Goal: Communication & Community: Answer question/provide support

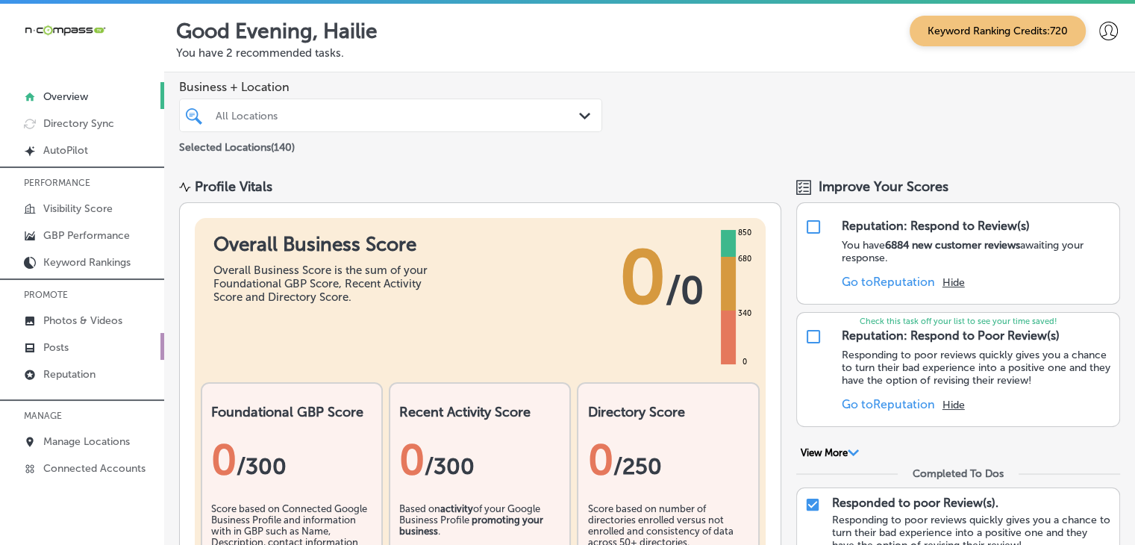
click at [79, 345] on link "Posts" at bounding box center [82, 346] width 164 height 27
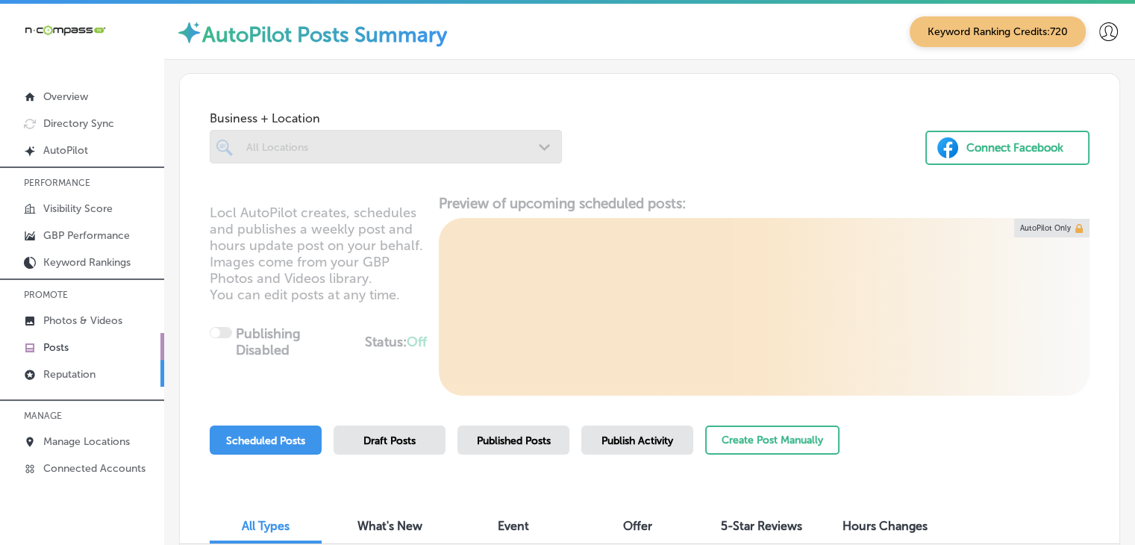
click at [79, 363] on link "Reputation" at bounding box center [82, 373] width 164 height 27
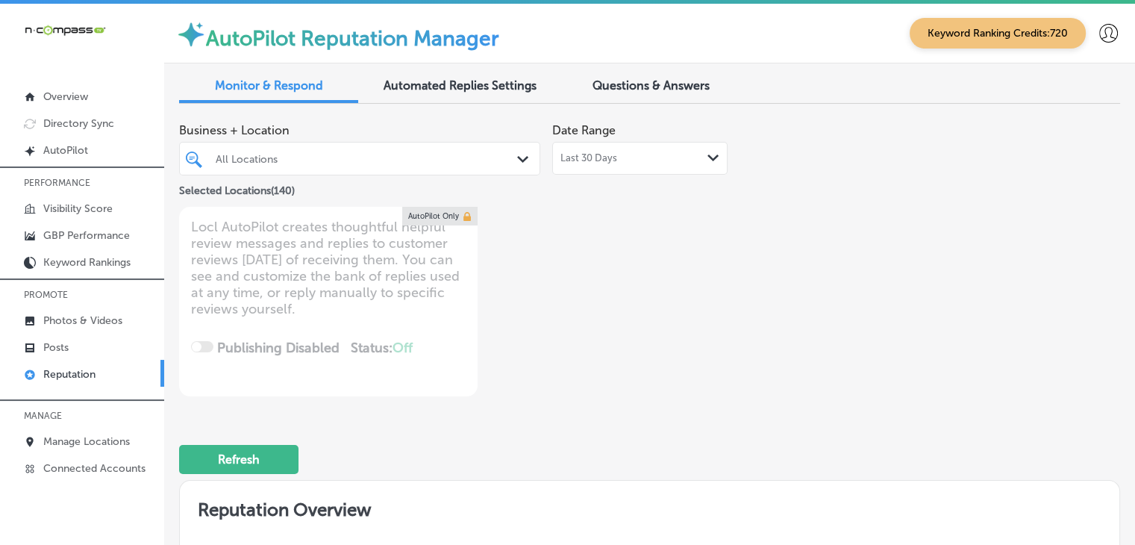
click at [576, 165] on div "Last 30 Days Path Created with Sketch." at bounding box center [639, 158] width 175 height 33
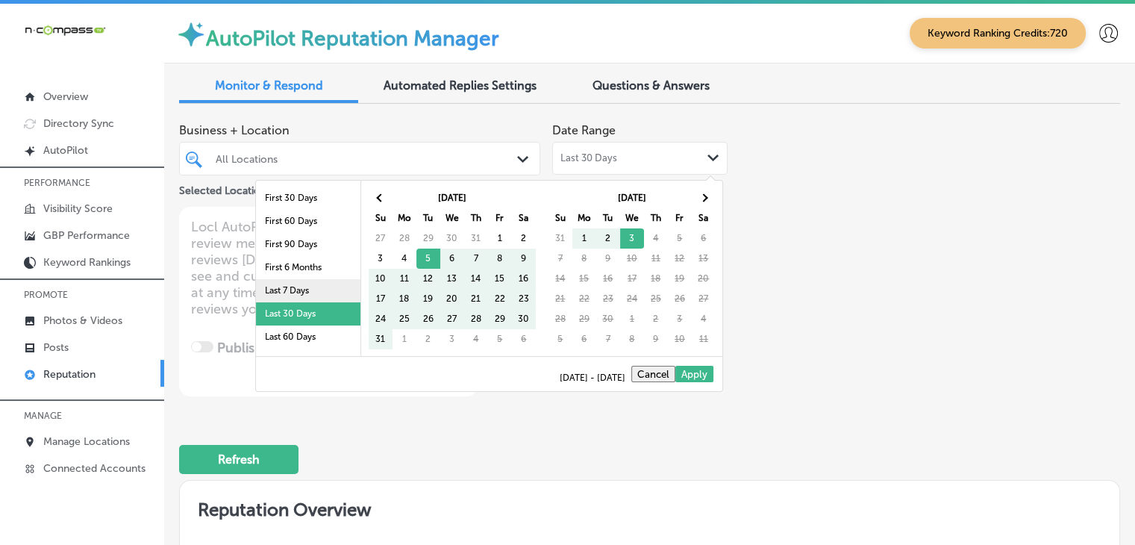
click at [309, 284] on li "Last 7 Days" at bounding box center [308, 290] width 104 height 23
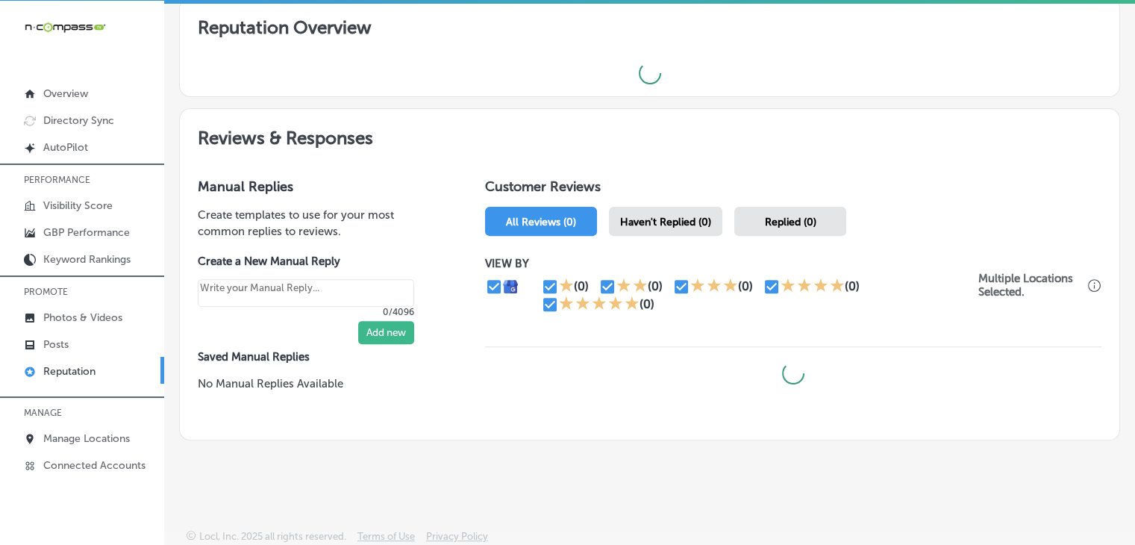
scroll to position [3, 0]
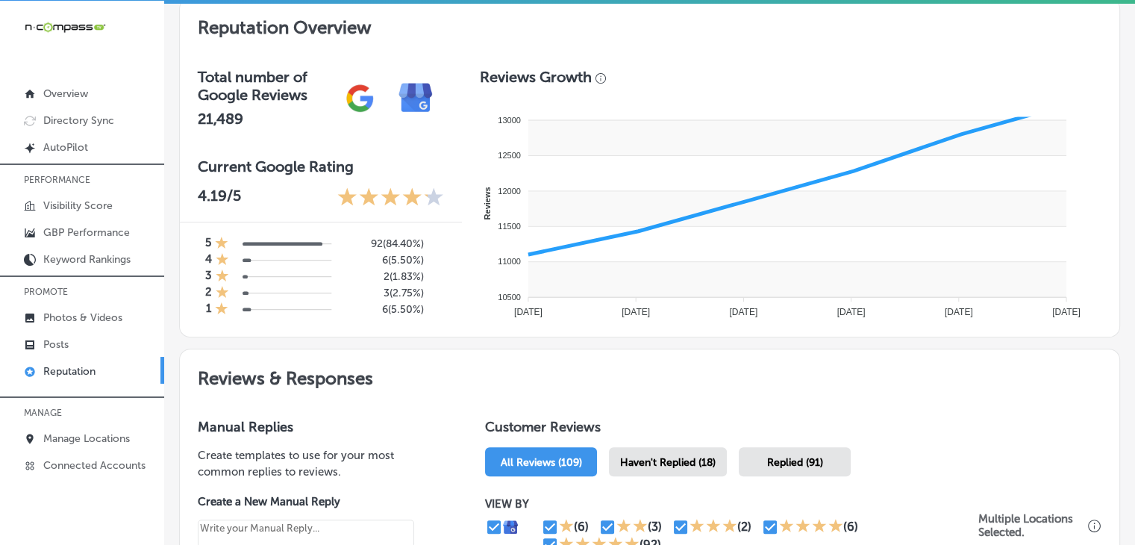
click at [717, 469] on div "Haven't Replied (18)" at bounding box center [668, 461] width 118 height 29
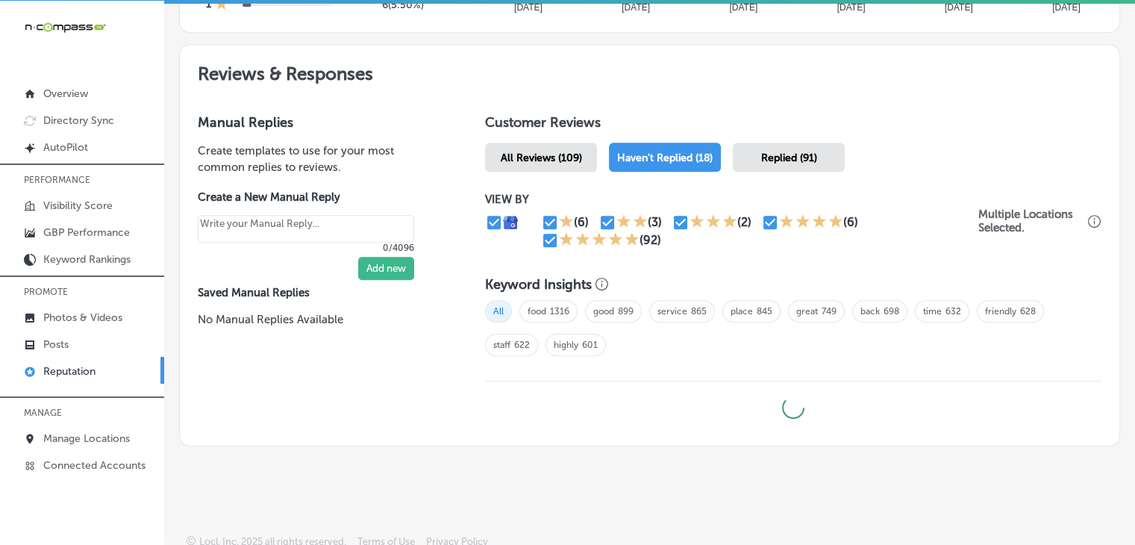
scroll to position [790, 0]
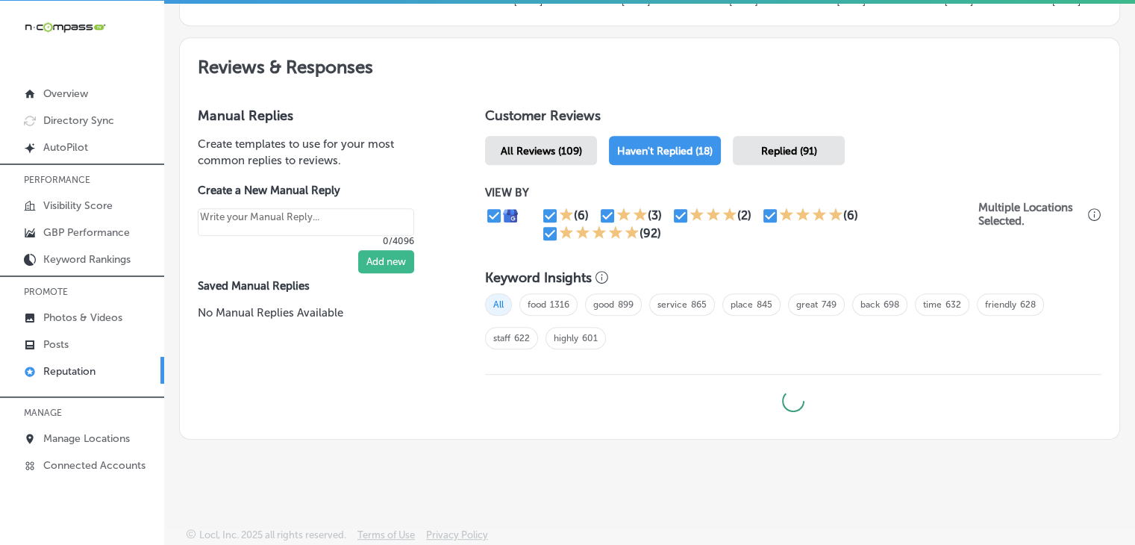
type textarea "x"
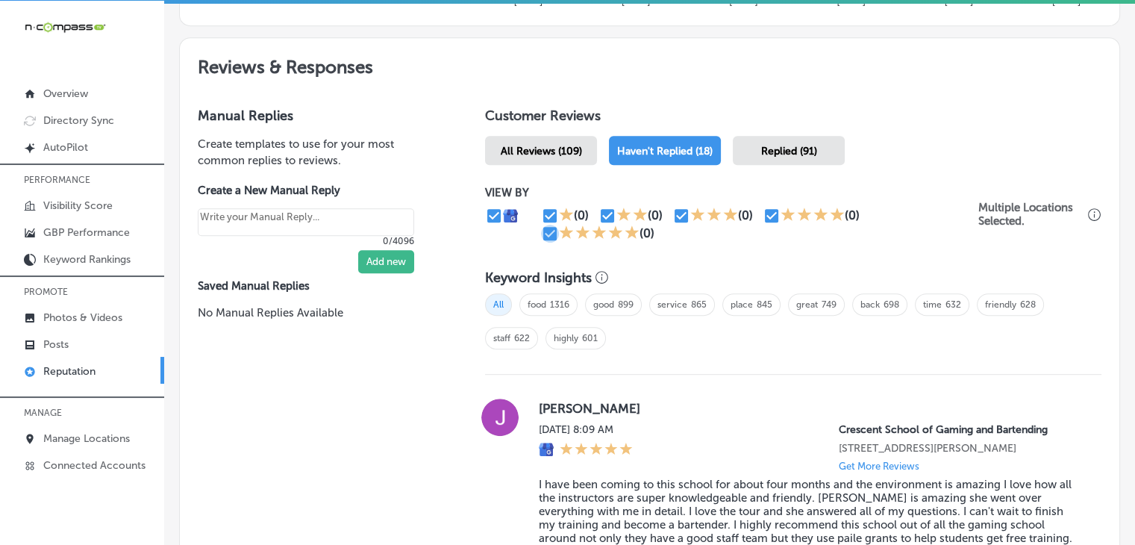
click at [546, 231] on input "checkbox" at bounding box center [550, 234] width 18 height 18
checkbox input "false"
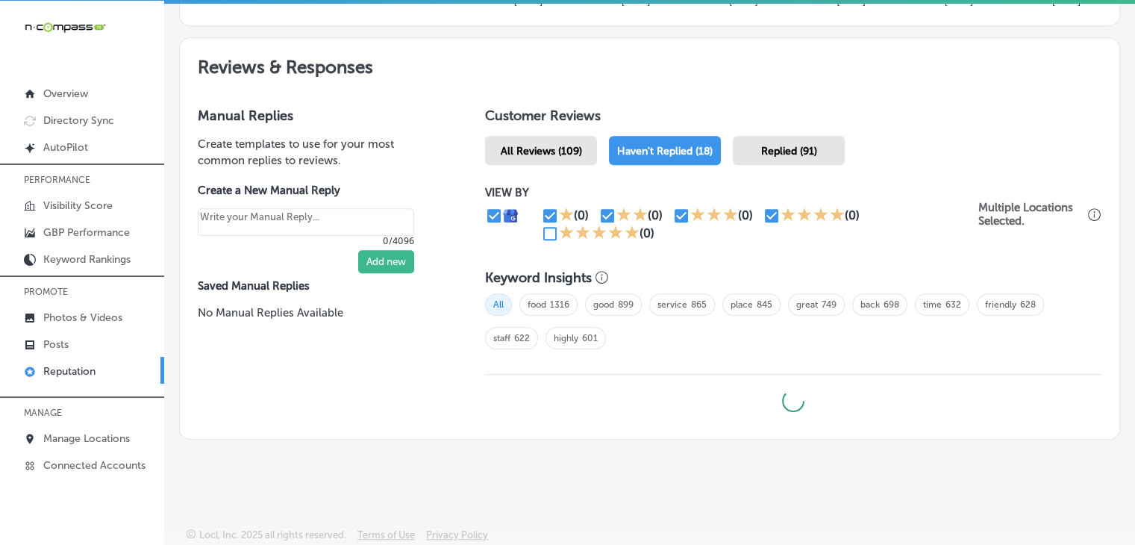
type textarea "x"
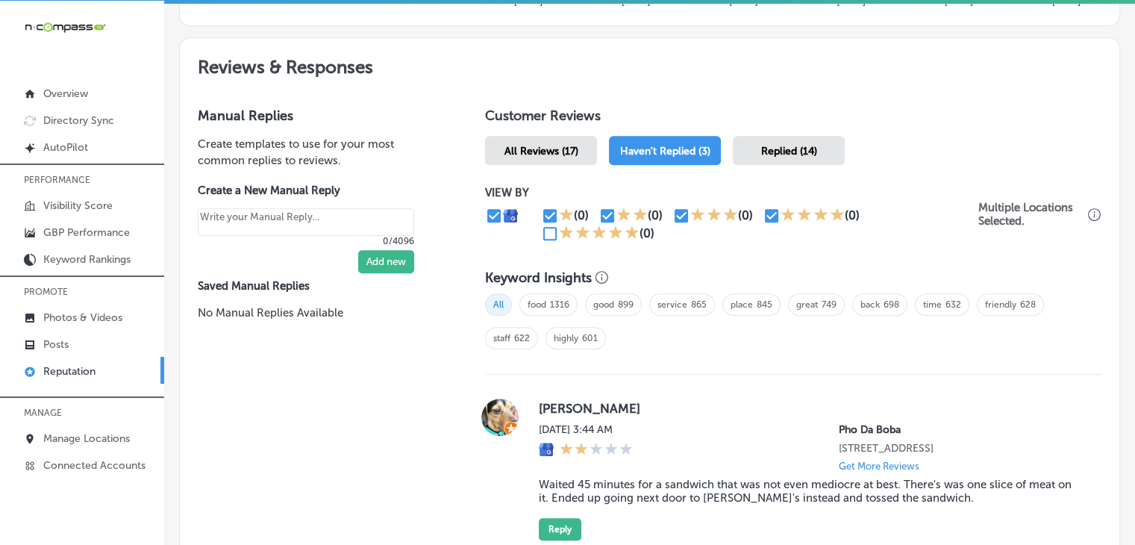
click at [763, 217] on input "checkbox" at bounding box center [772, 216] width 18 height 18
checkbox input "false"
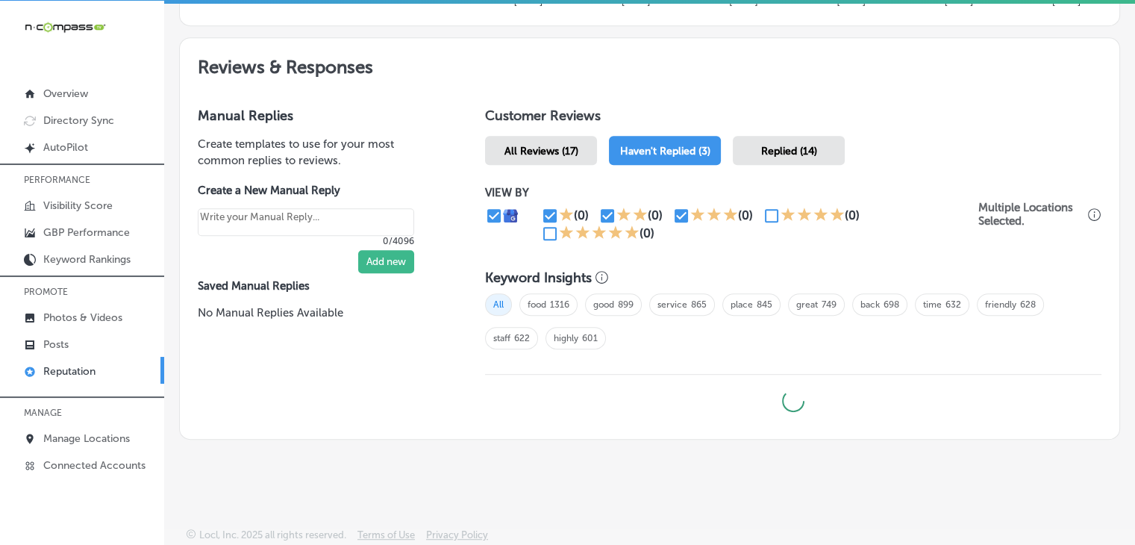
type textarea "x"
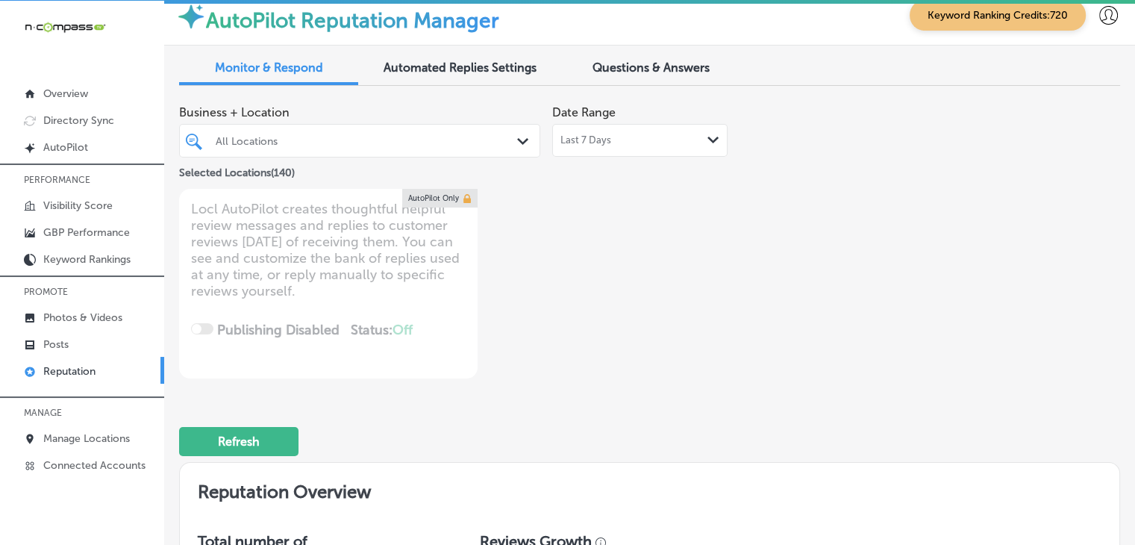
scroll to position [0, 0]
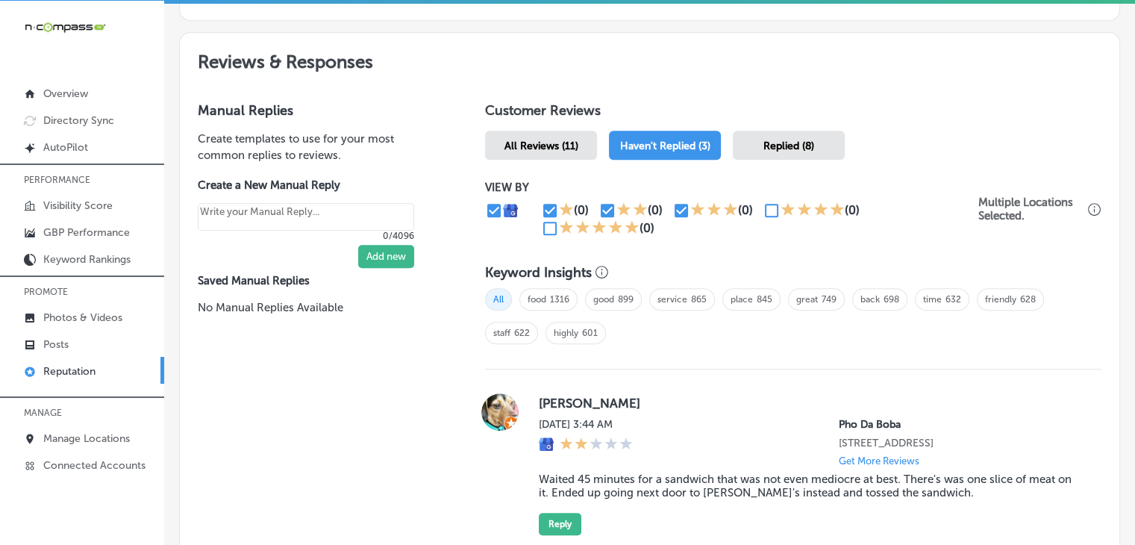
click at [541, 201] on input "checkbox" at bounding box center [550, 210] width 18 height 18
checkbox input "false"
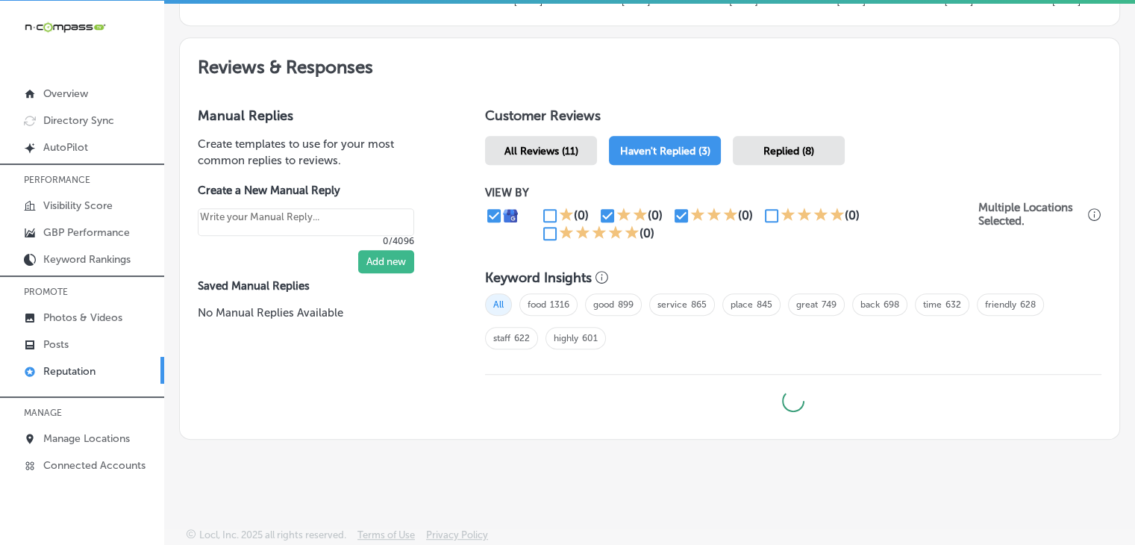
type textarea "x"
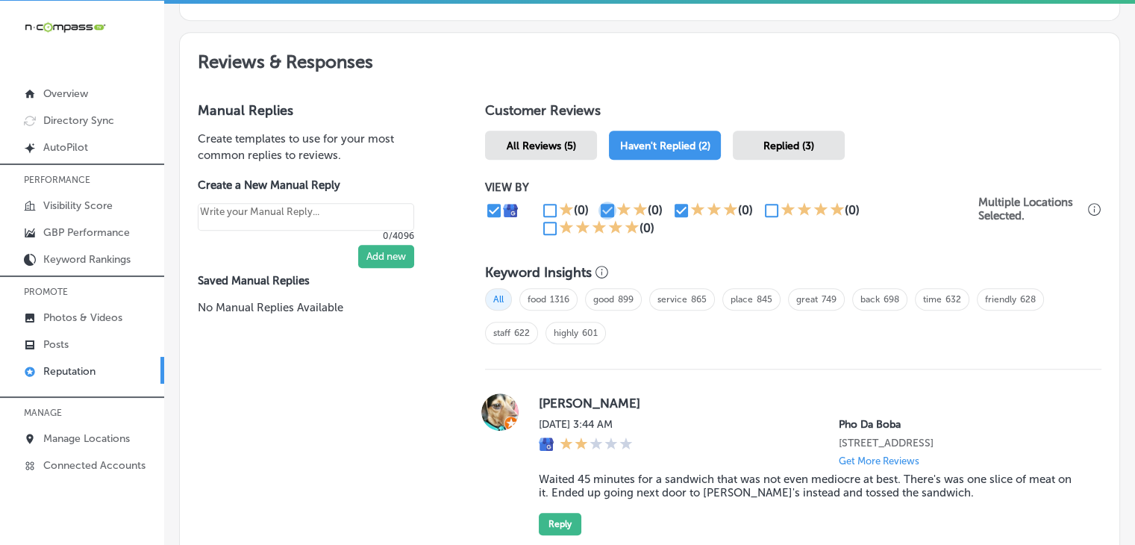
click at [598, 214] on input "checkbox" at bounding box center [607, 210] width 18 height 18
checkbox input "false"
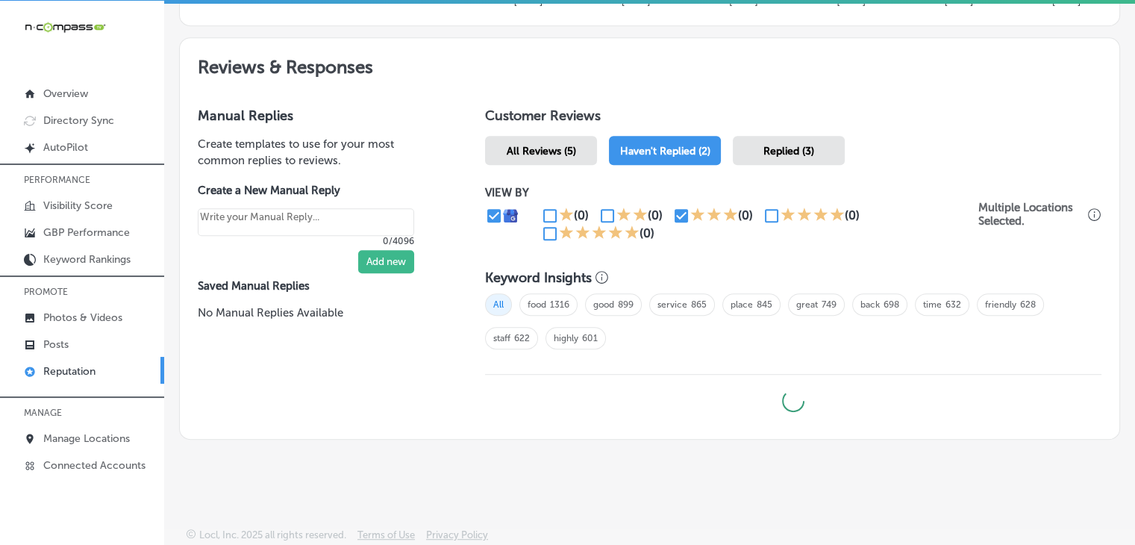
type textarea "x"
click at [693, 215] on icon at bounding box center [697, 214] width 15 height 15
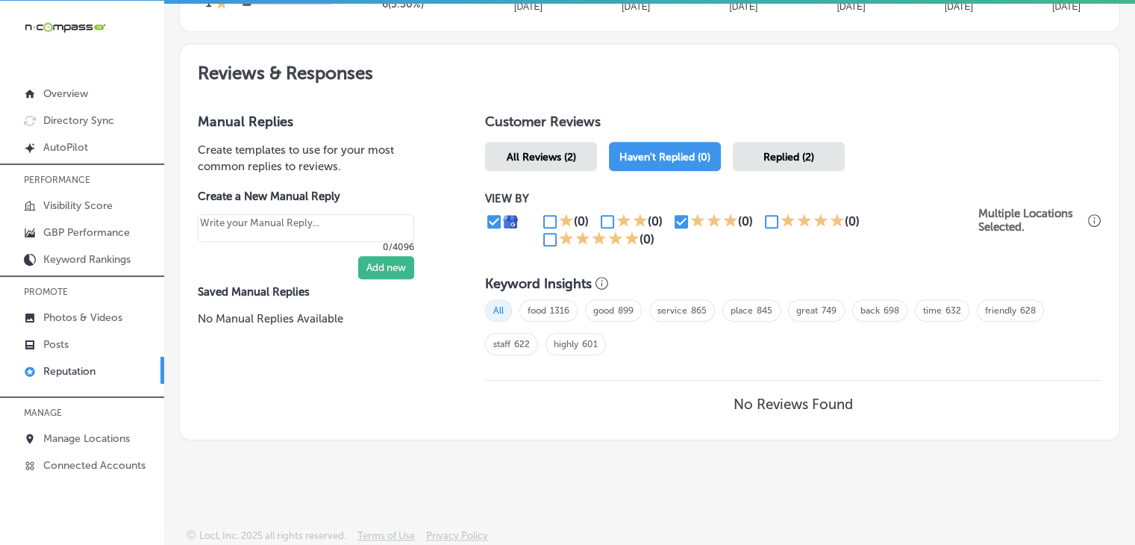
click at [680, 213] on input "checkbox" at bounding box center [681, 222] width 18 height 18
checkbox input "false"
type textarea "x"
click at [774, 221] on input "checkbox" at bounding box center [772, 222] width 18 height 18
checkbox input "true"
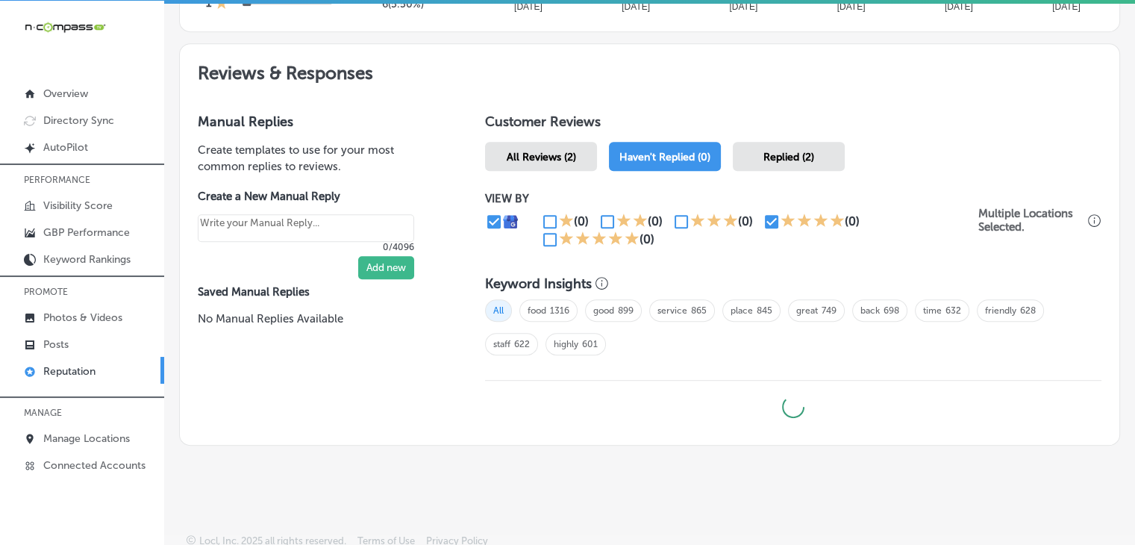
type textarea "x"
click at [543, 242] on input "checkbox" at bounding box center [550, 240] width 18 height 18
checkbox input "true"
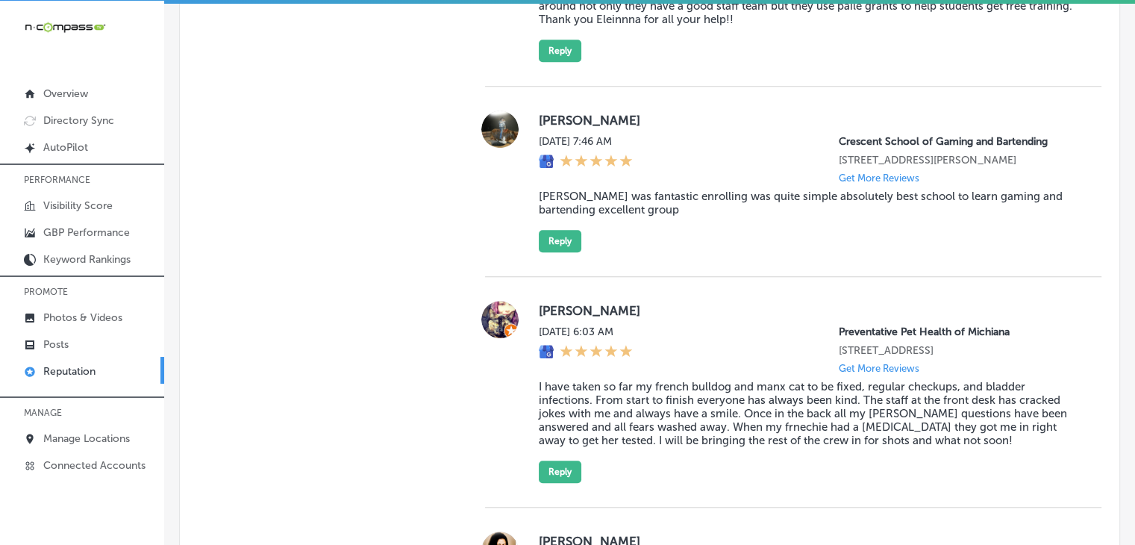
scroll to position [1381, 0]
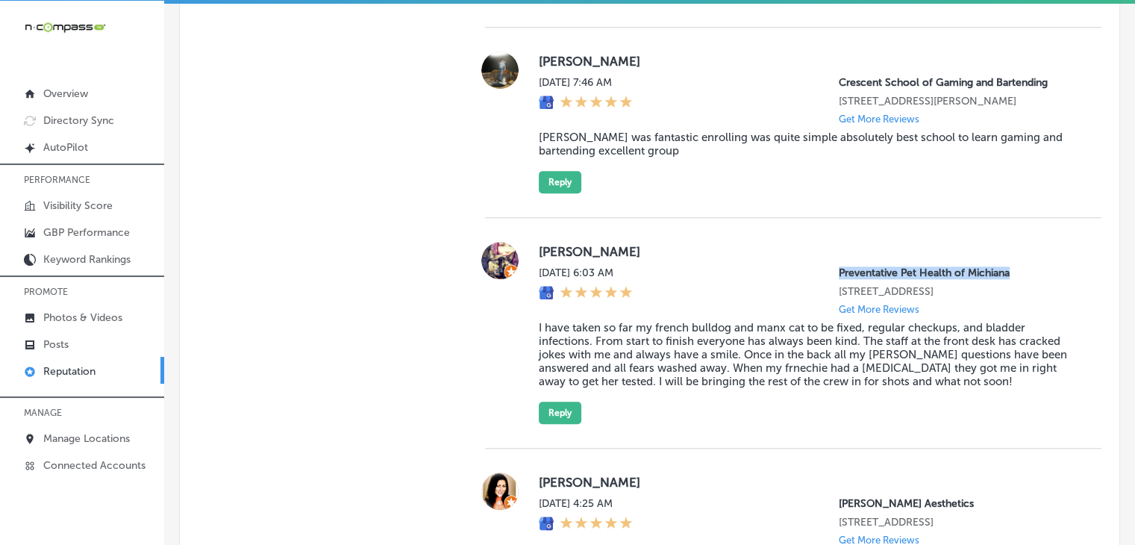
drag, startPoint x: 816, startPoint y: 269, endPoint x: 1024, endPoint y: 273, distance: 207.5
click at [1024, 273] on div "[DATE] 6:03 AM Preventative Pet Health of Michiana [STREET_ADDRESS] Get More Re…" at bounding box center [808, 290] width 539 height 48
copy p "Preventative Pet Health of Michiana"
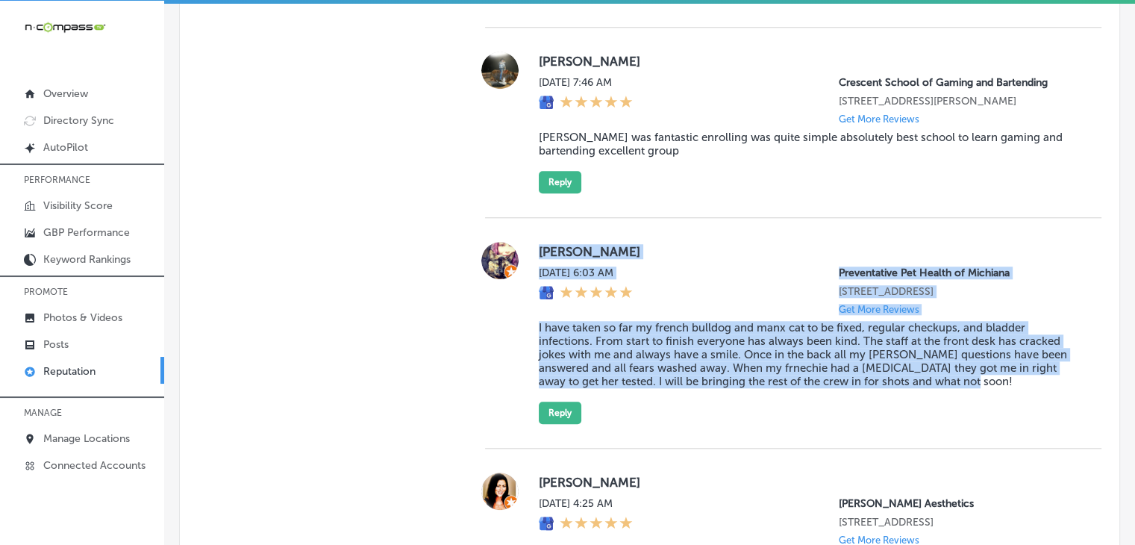
drag, startPoint x: 537, startPoint y: 251, endPoint x: 1012, endPoint y: 416, distance: 502.4
click at [1012, 416] on div "[PERSON_NAME] [DATE] 6:03 AM Preventative Pet Health of Michiana [STREET_ADDRES…" at bounding box center [808, 333] width 539 height 182
copy div "[PERSON_NAME] [DATE] 6:03 AM Preventative Pet Health of Michiana [STREET_ADDRES…"
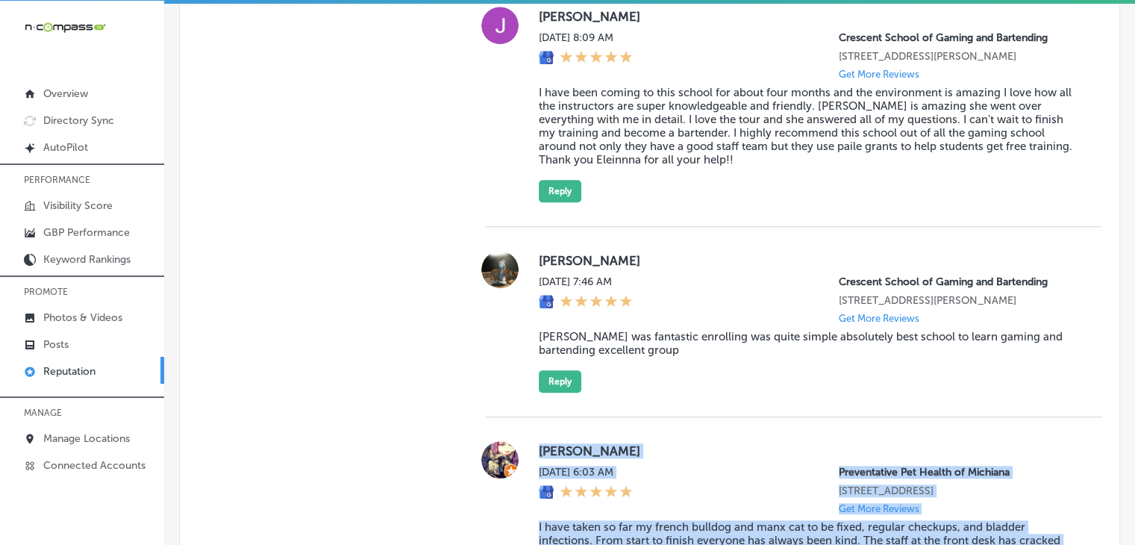
scroll to position [1580, 0]
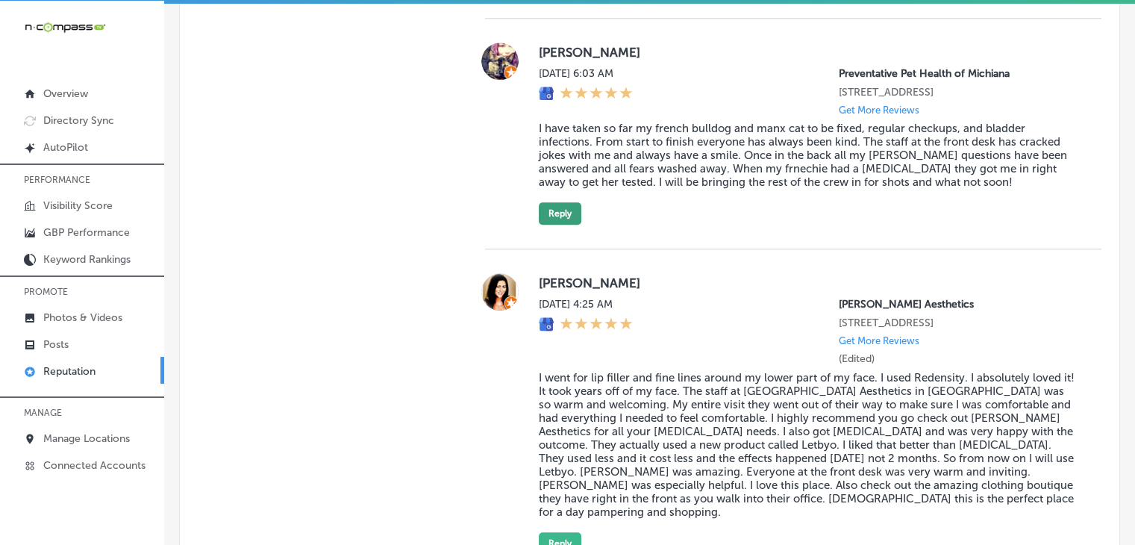
drag, startPoint x: 508, startPoint y: 205, endPoint x: 549, endPoint y: 216, distance: 42.5
click at [509, 205] on div at bounding box center [500, 134] width 30 height 182
click at [550, 216] on button "Reply" at bounding box center [560, 213] width 43 height 22
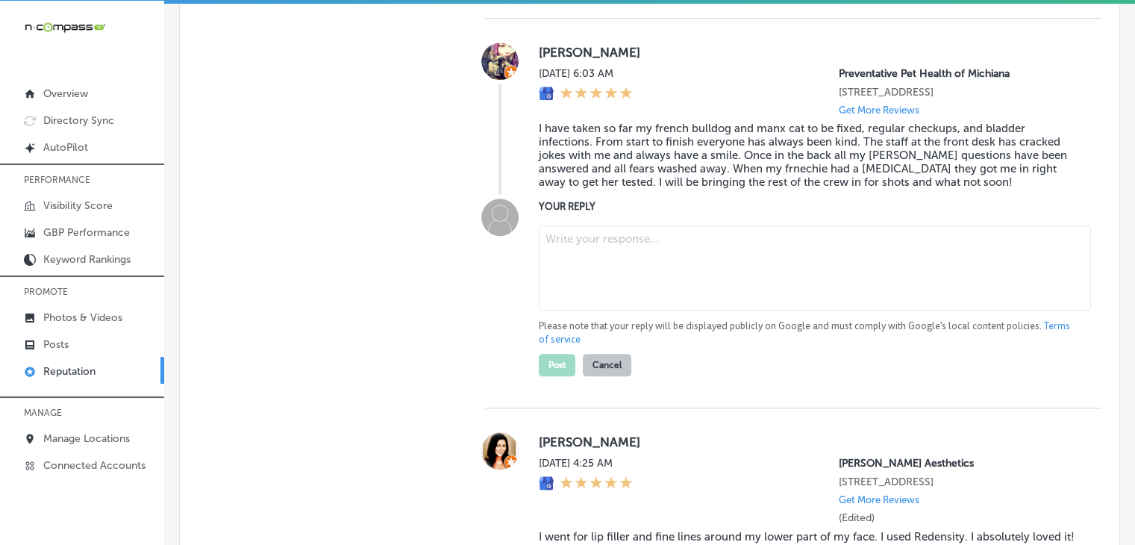
click at [752, 337] on p "Please note that your reply will be displayed publicly on Google and must compl…" at bounding box center [808, 332] width 539 height 27
click at [751, 310] on textarea at bounding box center [815, 267] width 552 height 85
type textarea "x"
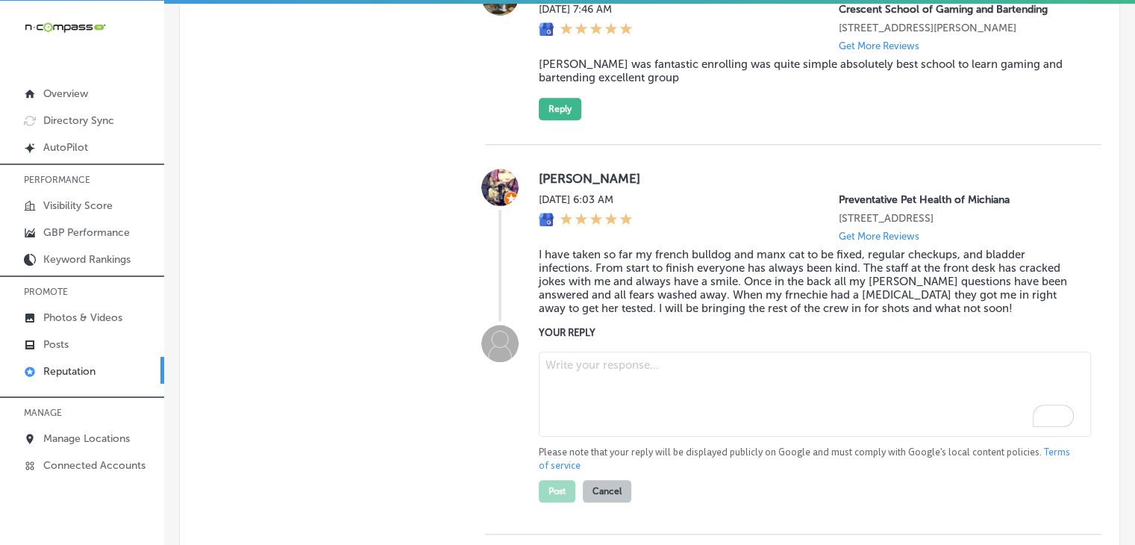
scroll to position [1431, 0]
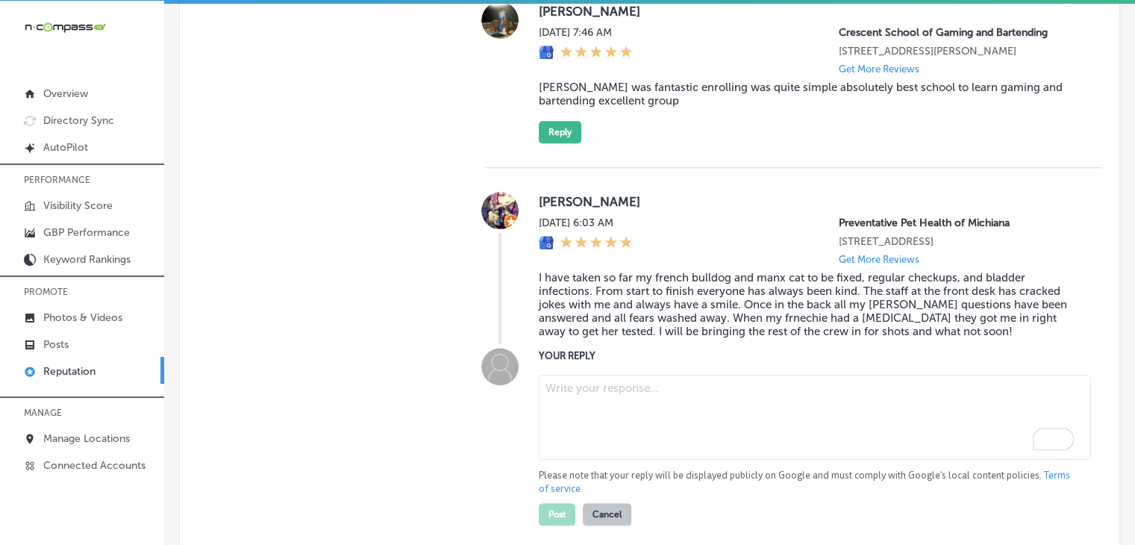
click at [695, 460] on textarea "To enrich screen reader interactions, please activate Accessibility in Grammarl…" at bounding box center [815, 417] width 552 height 85
click at [746, 401] on textarea "To enrich screen reader interactions, please activate Accessibility in Grammarl…" at bounding box center [815, 417] width 552 height 85
click at [577, 458] on textarea "To enrich screen reader interactions, please activate Accessibility in Grammarl…" at bounding box center [815, 417] width 552 height 85
paste textarea "Thank you, [PERSON_NAME], for the wonderful review! We're so happy to hear that…"
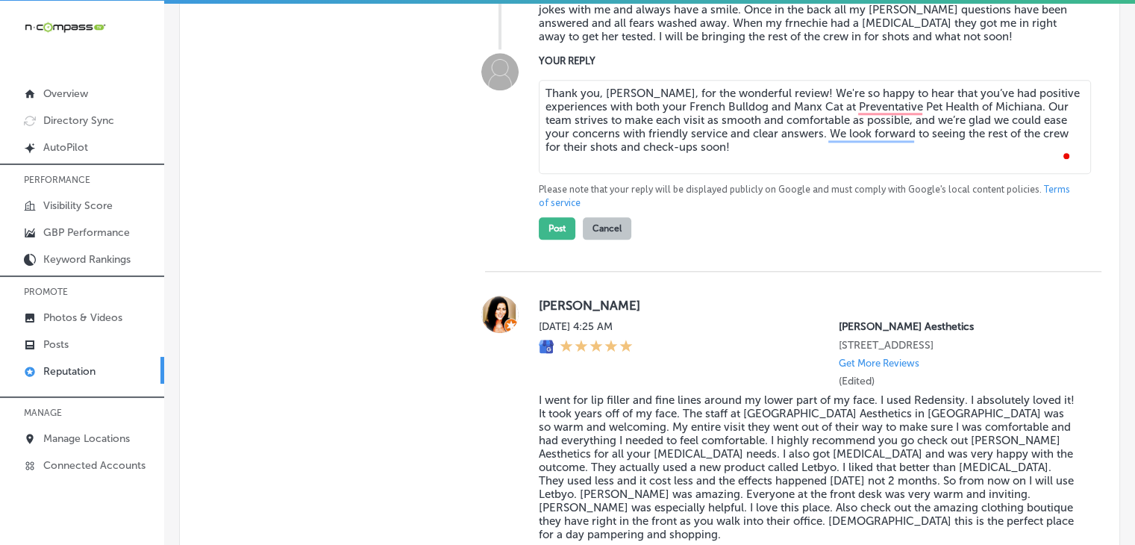
scroll to position [1730, 0]
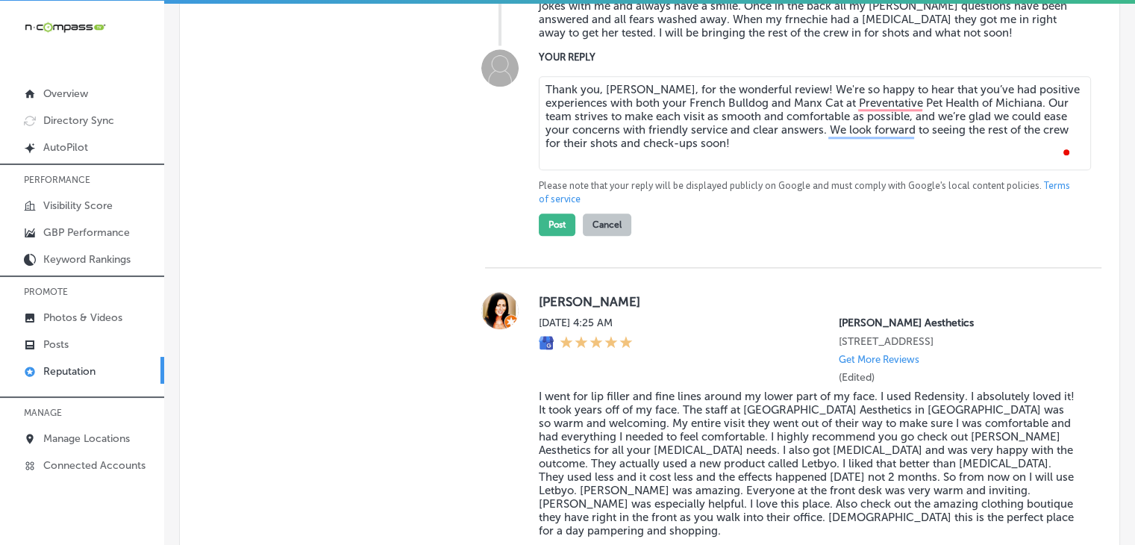
type textarea "Thank you, [PERSON_NAME], for the wonderful review! We're so happy to hear that…"
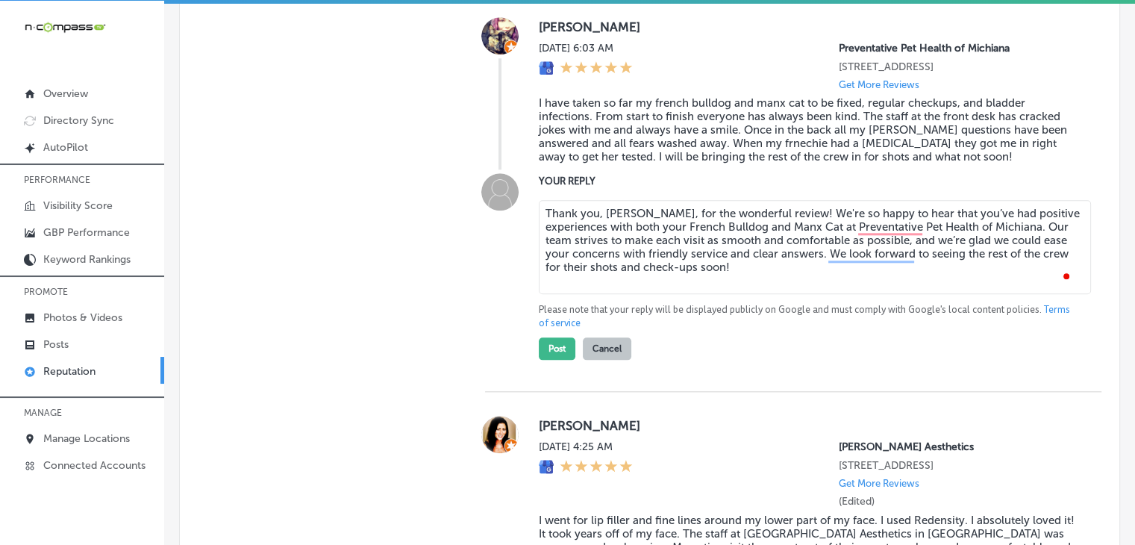
scroll to position [1580, 0]
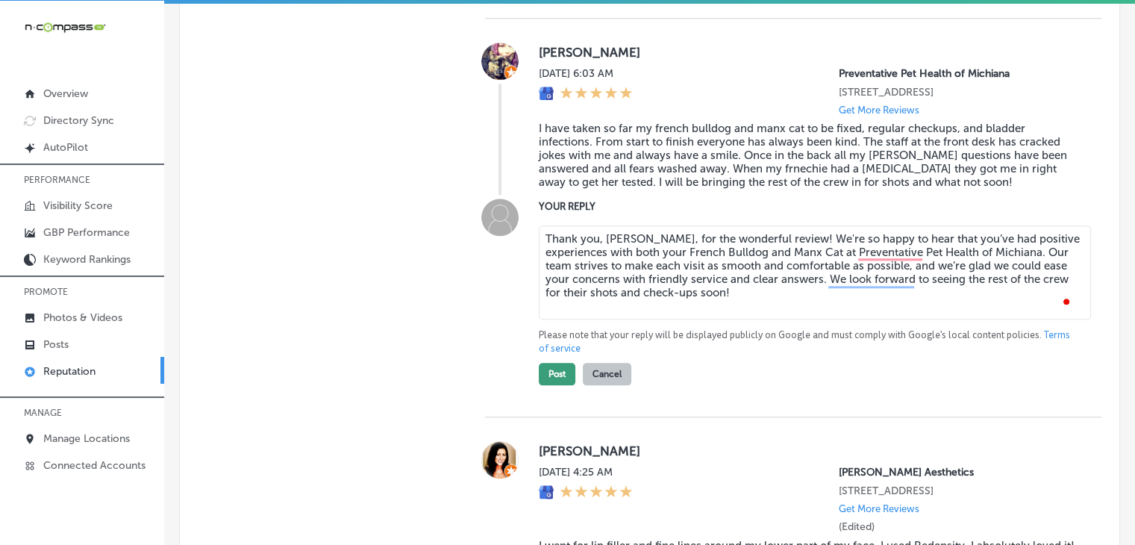
click at [551, 385] on button "Post" at bounding box center [557, 374] width 37 height 22
type textarea "x"
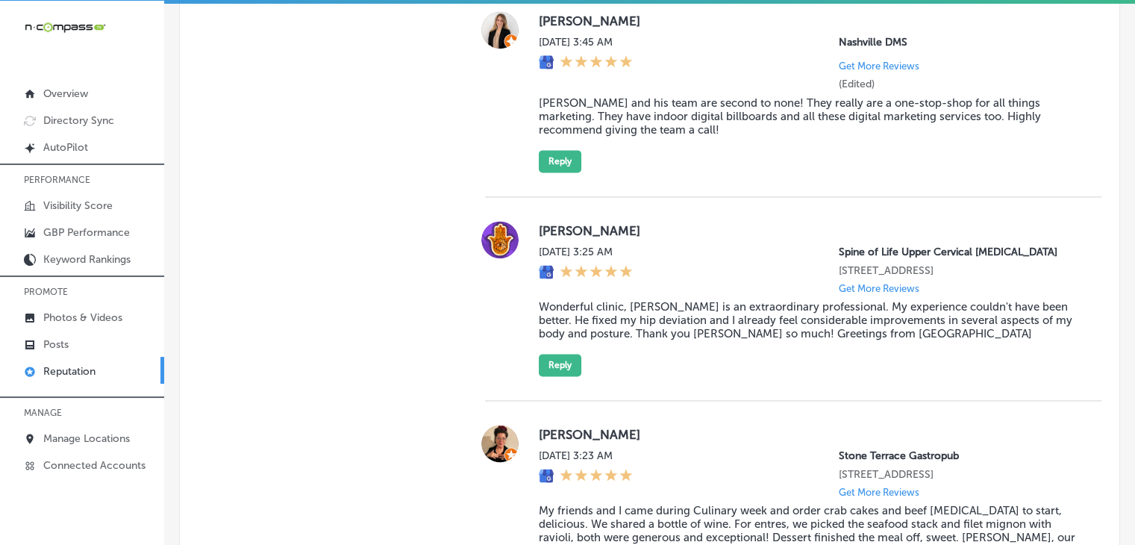
scroll to position [2177, 0]
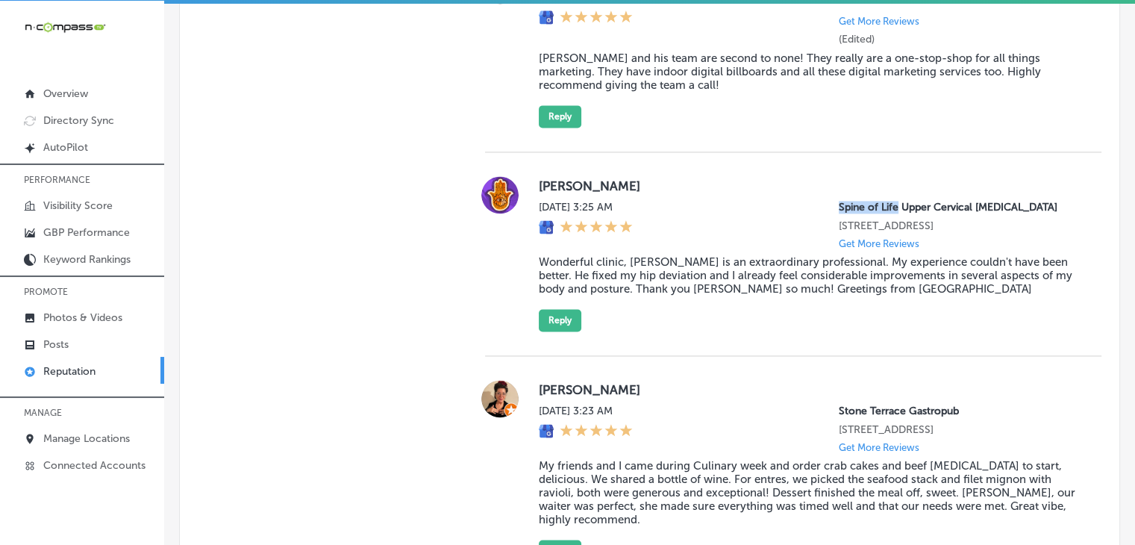
drag, startPoint x: 826, startPoint y: 219, endPoint x: 886, endPoint y: 219, distance: 60.4
click at [886, 219] on div "[DATE] 3:25 AM Spine of Life Upper Cervical [MEDICAL_DATA] [STREET_ADDRESS] Get…" at bounding box center [808, 225] width 539 height 48
copy p "Spine of Life"
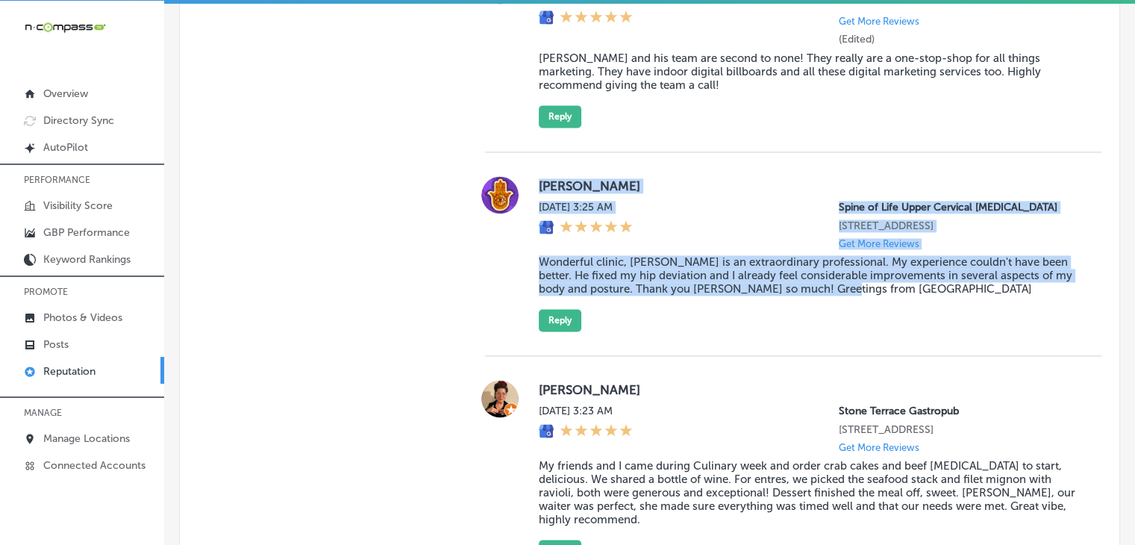
drag, startPoint x: 540, startPoint y: 191, endPoint x: 874, endPoint y: 299, distance: 351.3
click at [874, 299] on div "[PERSON_NAME] [DATE] 3:25 AM Spine of Life Upper Cervical [MEDICAL_DATA] [STREE…" at bounding box center [793, 253] width 616 height 155
copy div "[PERSON_NAME] [DATE] 3:25 AM Spine of Life Upper Cervical [MEDICAL_DATA] [STREE…"
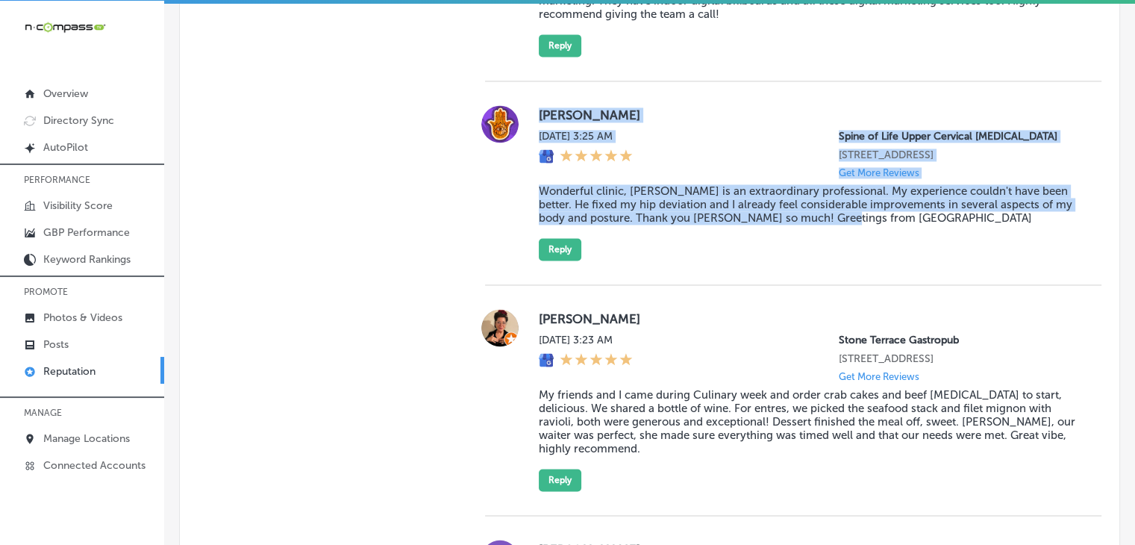
scroll to position [2294, 0]
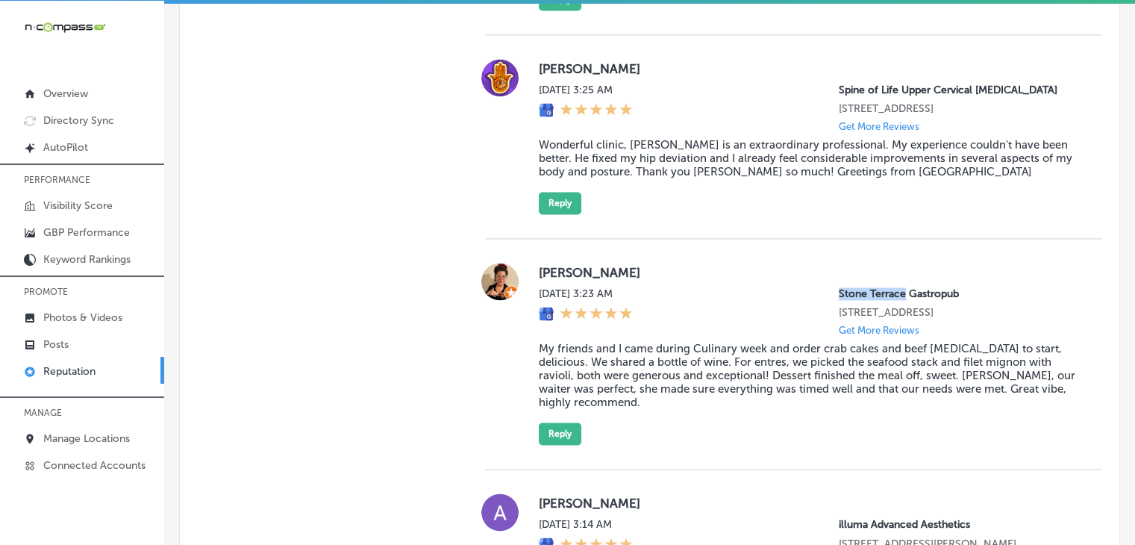
drag, startPoint x: 832, startPoint y: 299, endPoint x: 892, endPoint y: 298, distance: 60.5
click at [892, 298] on div "[DATE] 3:23 AM Stone Terrace Gastropub [STREET_ADDRESS] Get More Reviews" at bounding box center [808, 311] width 539 height 48
copy p "Stone Terrace"
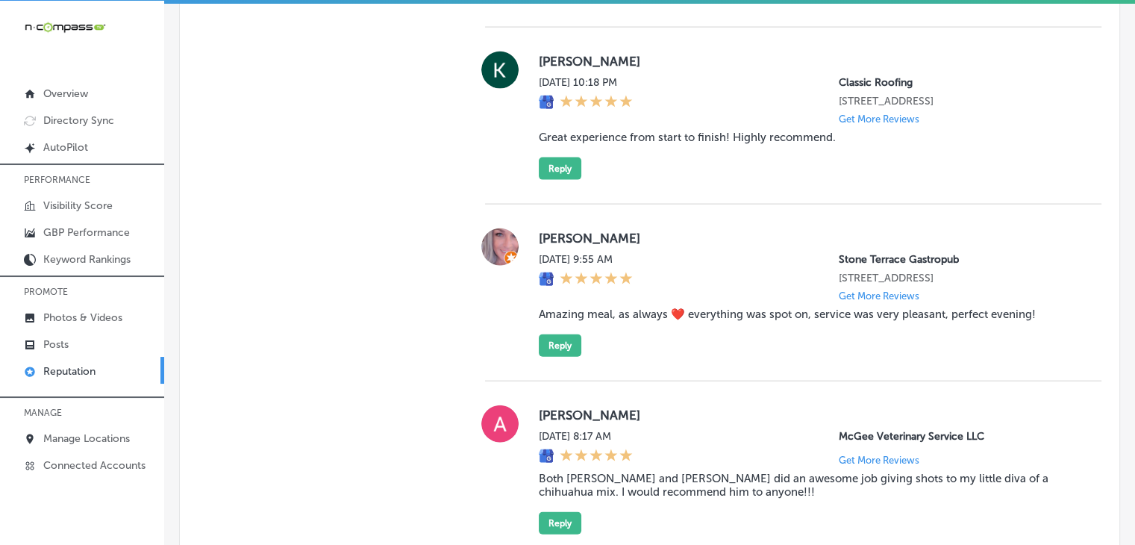
scroll to position [2323, 0]
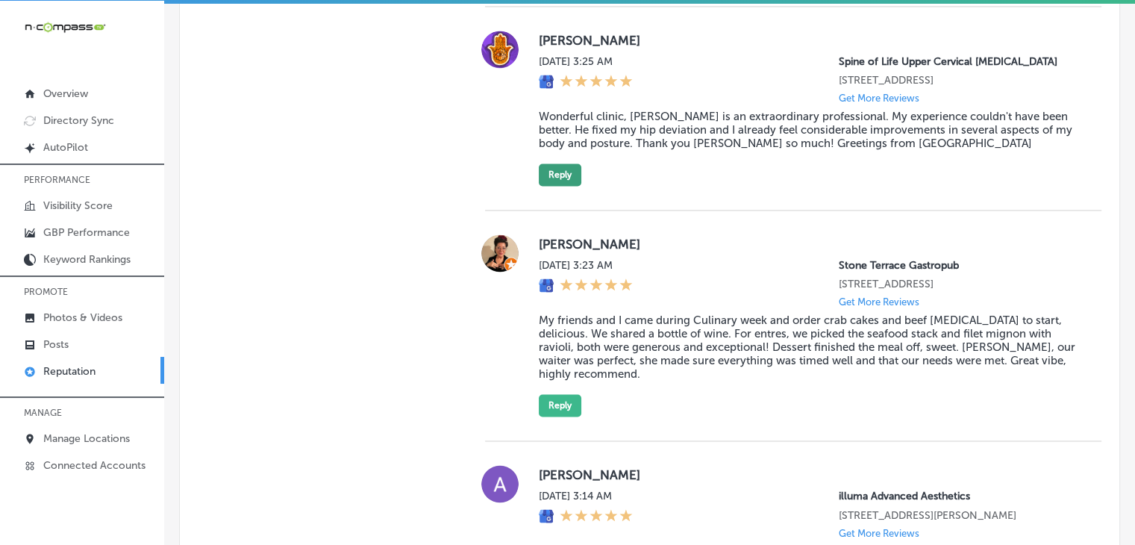
click at [560, 182] on button "Reply" at bounding box center [560, 174] width 43 height 22
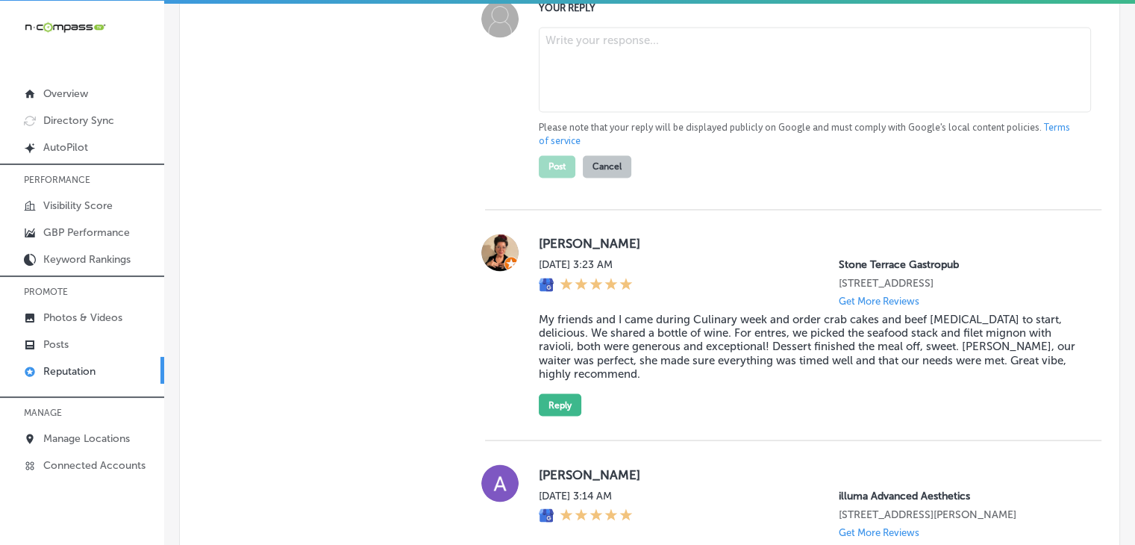
click at [562, 234] on div "[PERSON_NAME] [DATE] 3:23 AM Stone Terrace Gastropub [STREET_ADDRESS] Get More …" at bounding box center [793, 325] width 616 height 231
click at [631, 78] on textarea at bounding box center [815, 69] width 552 height 85
paste textarea "We’re so glad to hear about your positive experience with Dr. [PERSON_NAME] at …"
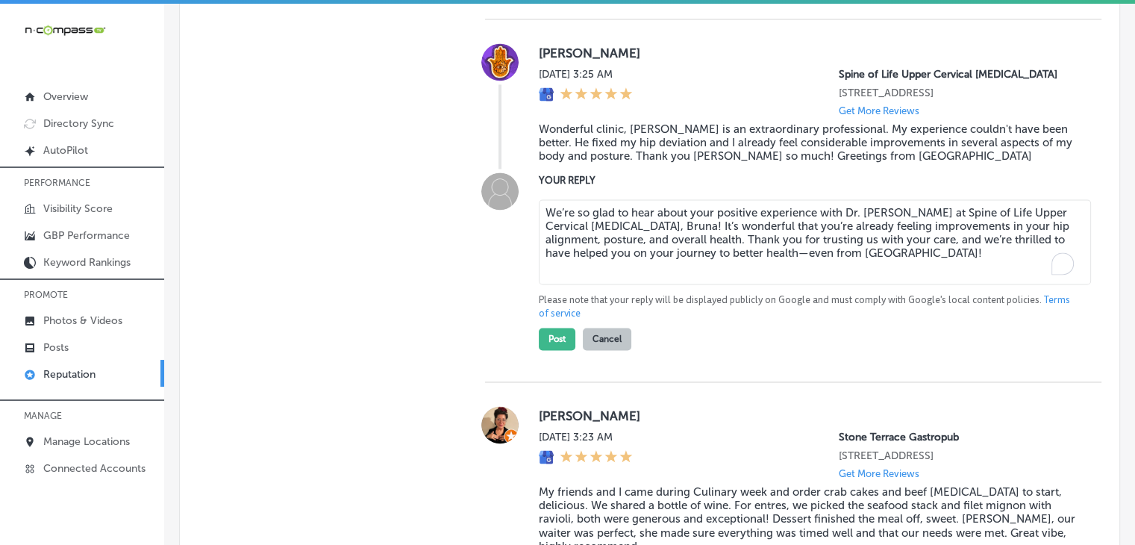
scroll to position [2184, 0]
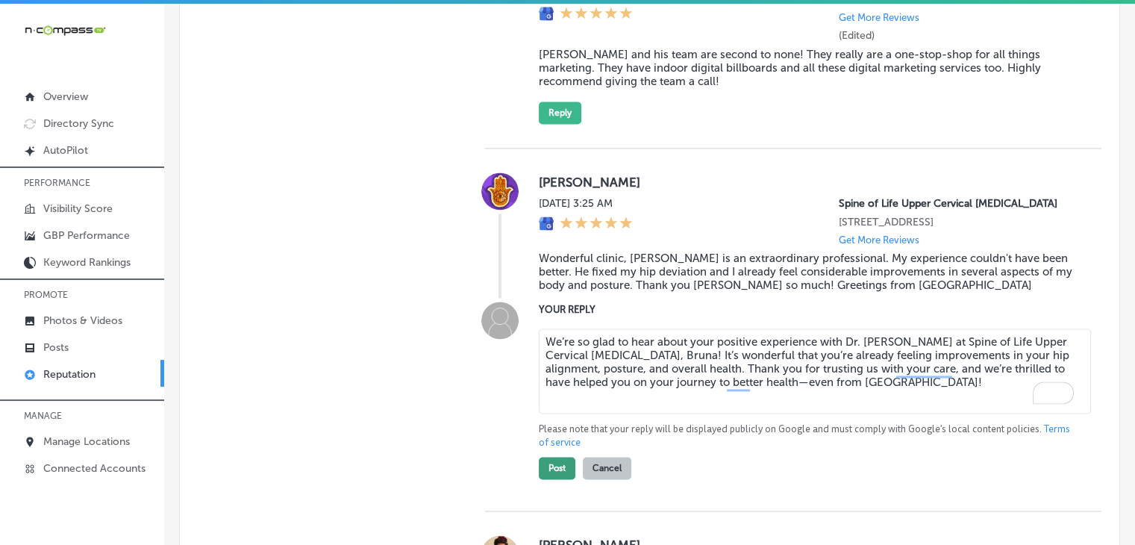
type textarea "We’re so glad to hear about your positive experience with Dr. [PERSON_NAME] at …"
click at [555, 479] on button "Post" at bounding box center [557, 468] width 37 height 22
type textarea "x"
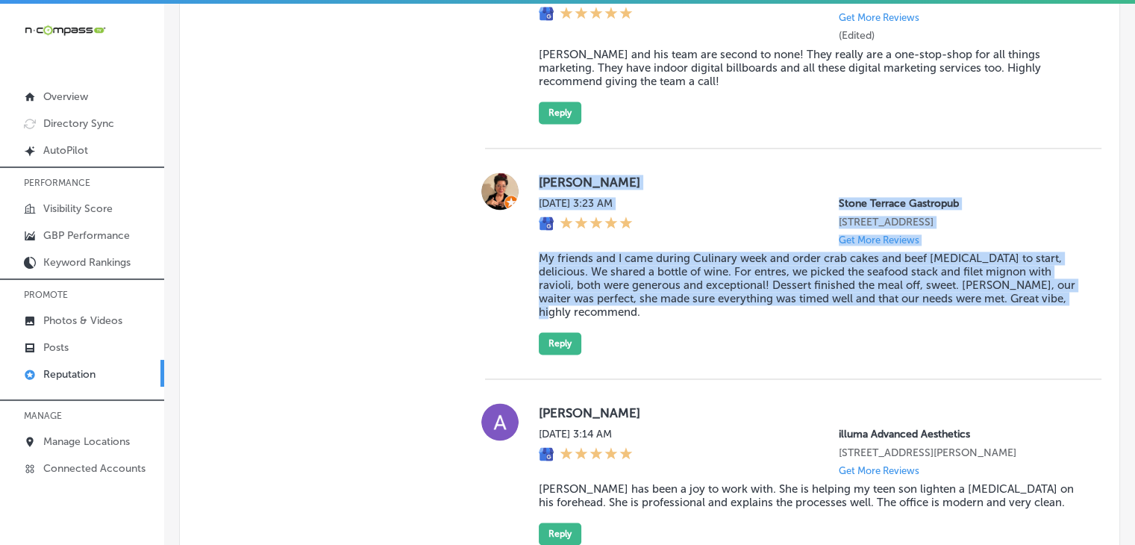
drag, startPoint x: 533, startPoint y: 187, endPoint x: 1089, endPoint y: 340, distance: 576.5
click at [1089, 340] on div "Customer Reviews All Reviews (98) Haven't Replied (14) Replied (84) VIEW BY (0)…" at bounding box center [793, 105] width 652 height 2812
copy div "[PERSON_NAME] [DATE] 3:23 AM Stone Terrace Gastropub [STREET_ADDRESS] Get More …"
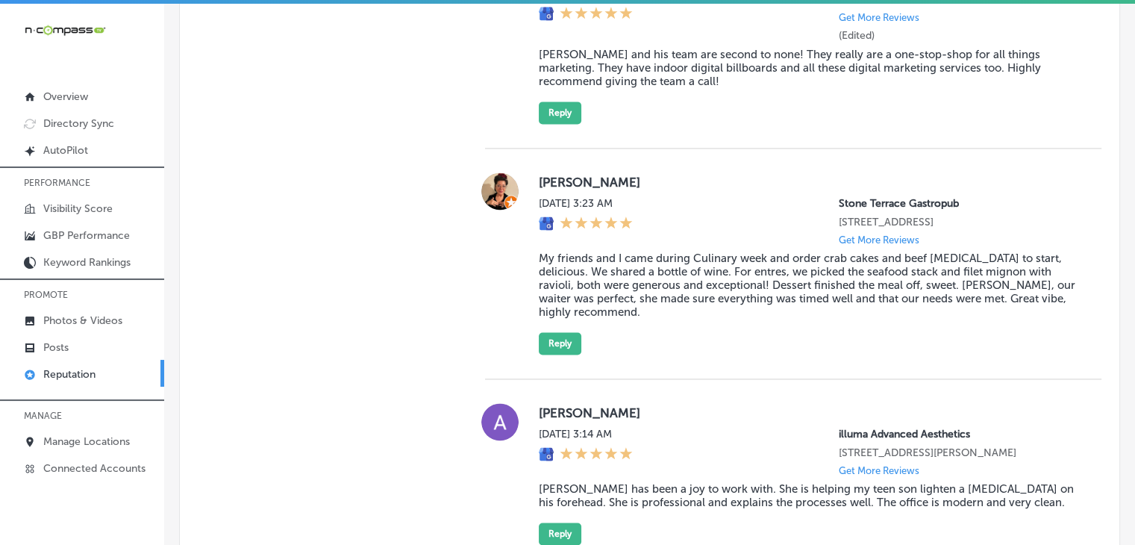
scroll to position [3089, 0]
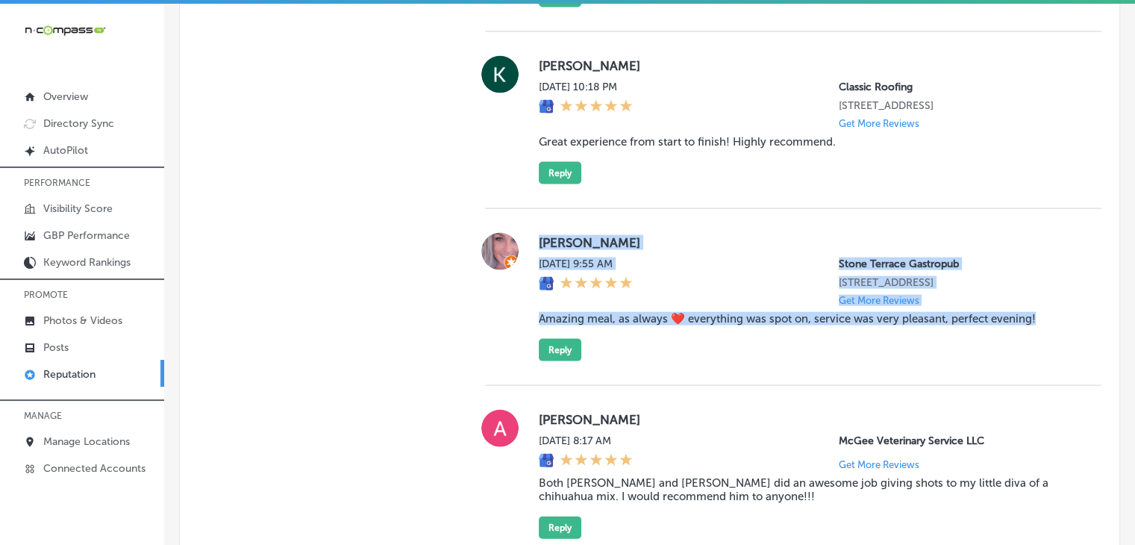
drag, startPoint x: 534, startPoint y: 249, endPoint x: 1066, endPoint y: 357, distance: 542.2
click at [1066, 357] on div "[PERSON_NAME][DATE] 9:55 AM Stone Terrace Gastropub [STREET_ADDRESS] Get More R…" at bounding box center [793, 297] width 616 height 128
copy div "[PERSON_NAME][DATE] 9:55 AM Stone Terrace Gastropub [STREET_ADDRESS] Get More R…"
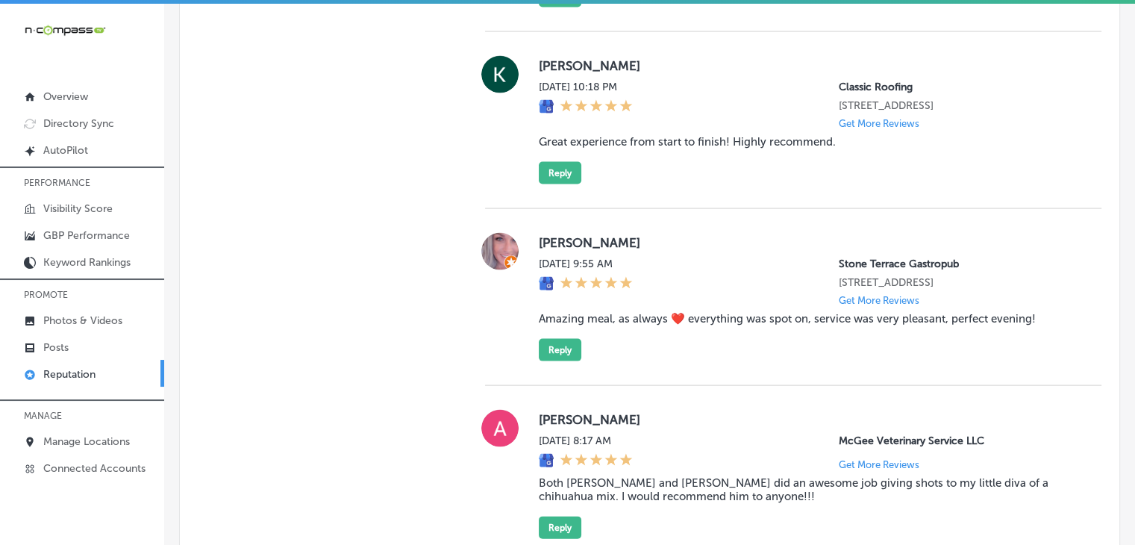
scroll to position [2118, 0]
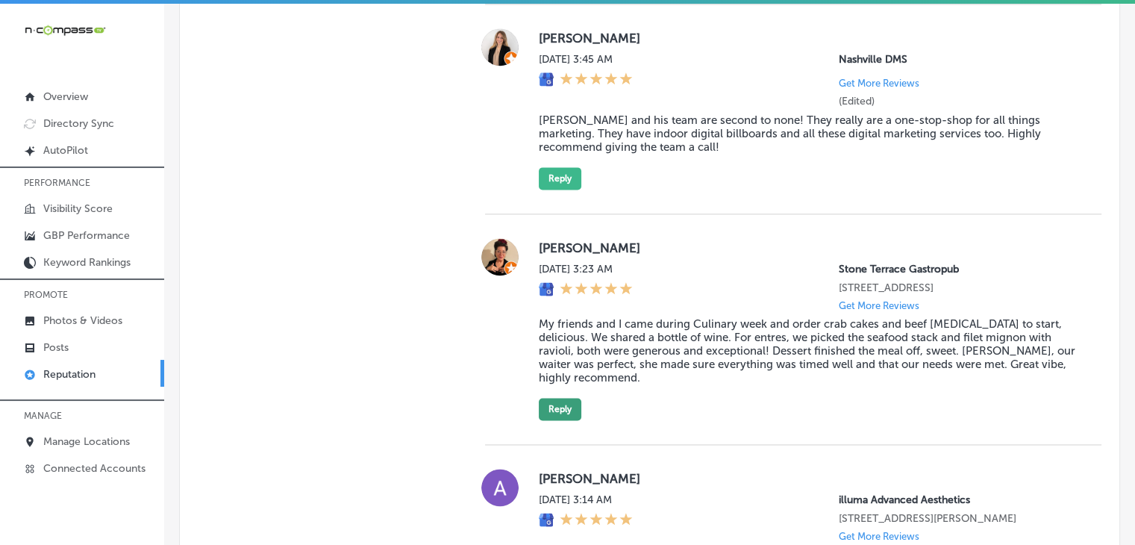
click at [542, 404] on button "Reply" at bounding box center [560, 409] width 43 height 22
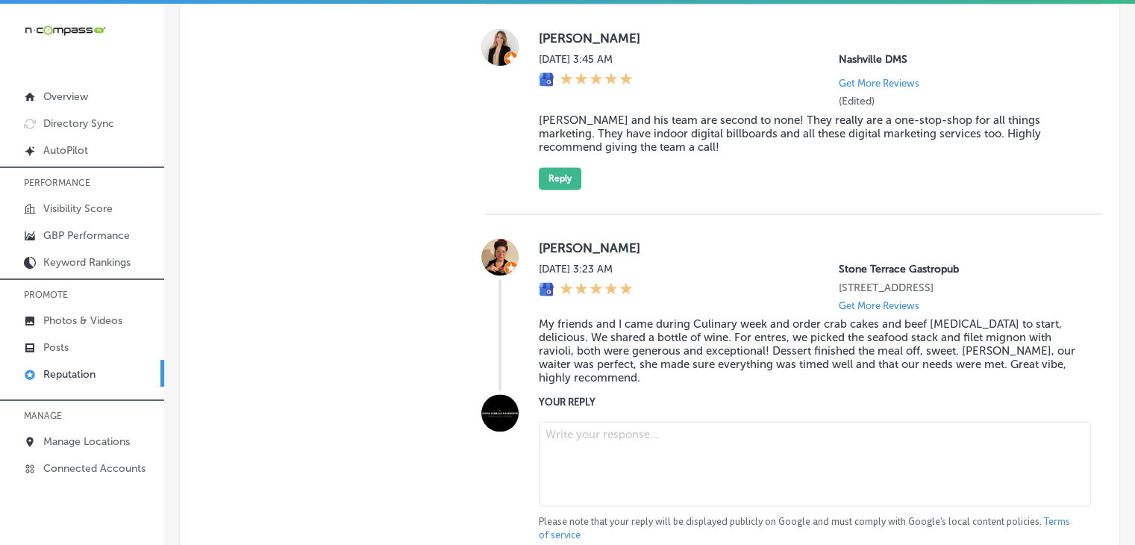
click at [561, 454] on textarea at bounding box center [815, 463] width 552 height 85
paste textarea "[PERSON_NAME], we’re so glad to hear that you and your friends had such an enjo…"
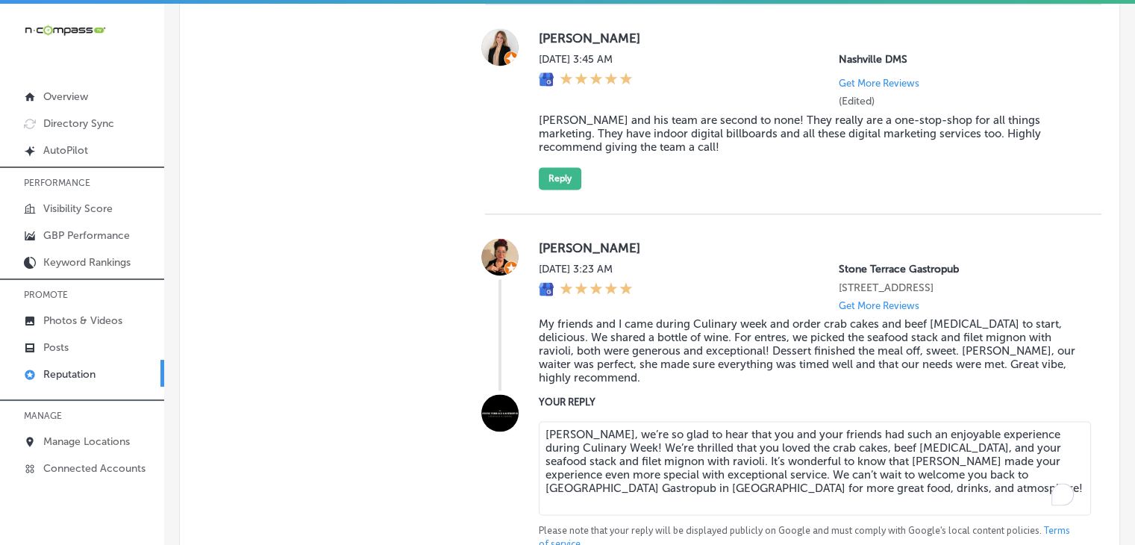
scroll to position [2417, 0]
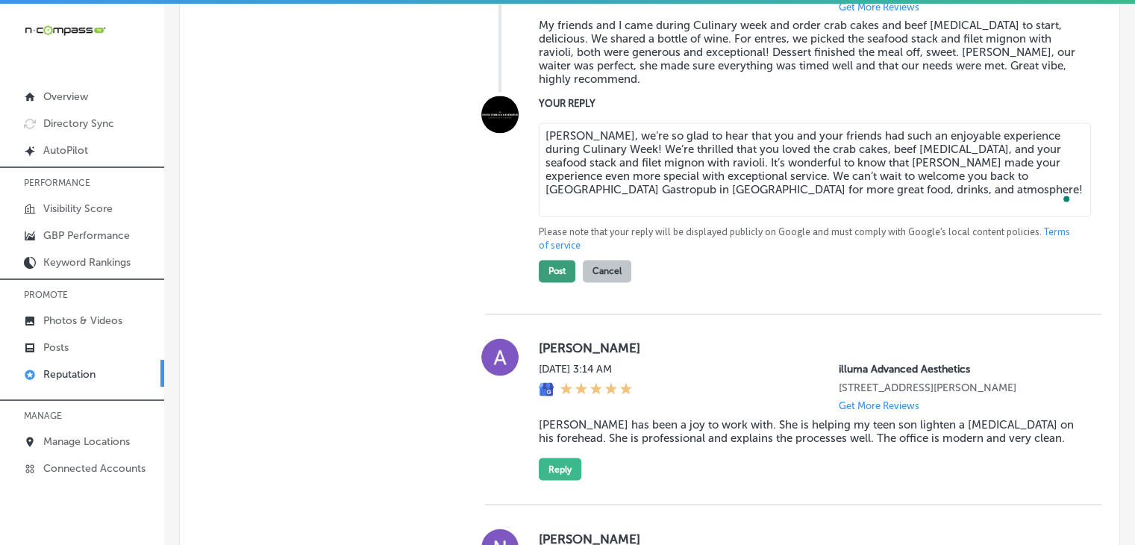
type textarea "[PERSON_NAME], we’re so glad to hear that you and your friends had such an enjo…"
drag, startPoint x: 554, startPoint y: 272, endPoint x: 558, endPoint y: 263, distance: 10.4
click at [554, 272] on button "Post" at bounding box center [557, 271] width 37 height 22
type textarea "x"
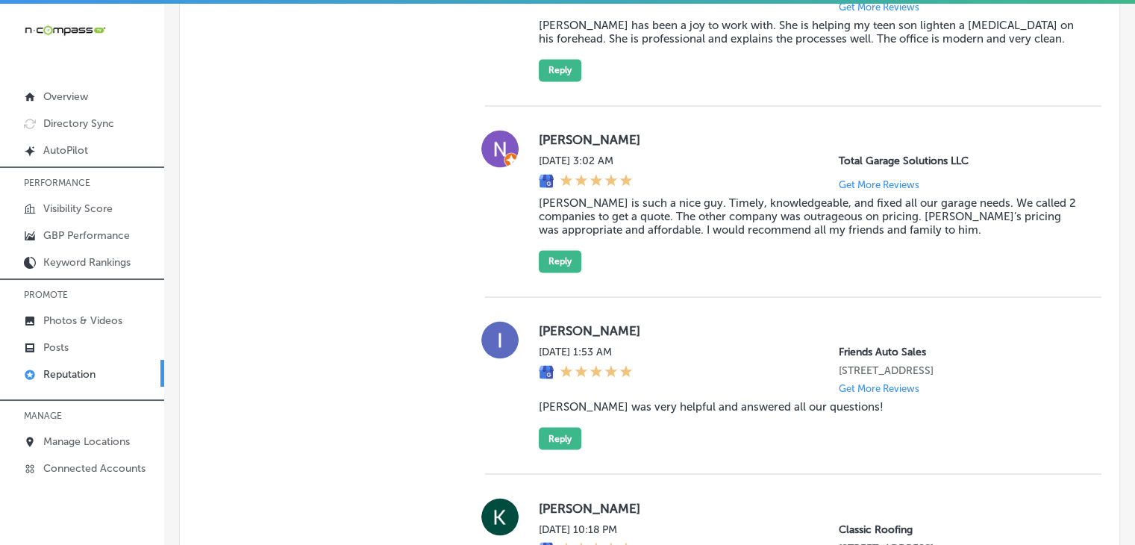
scroll to position [2858, 0]
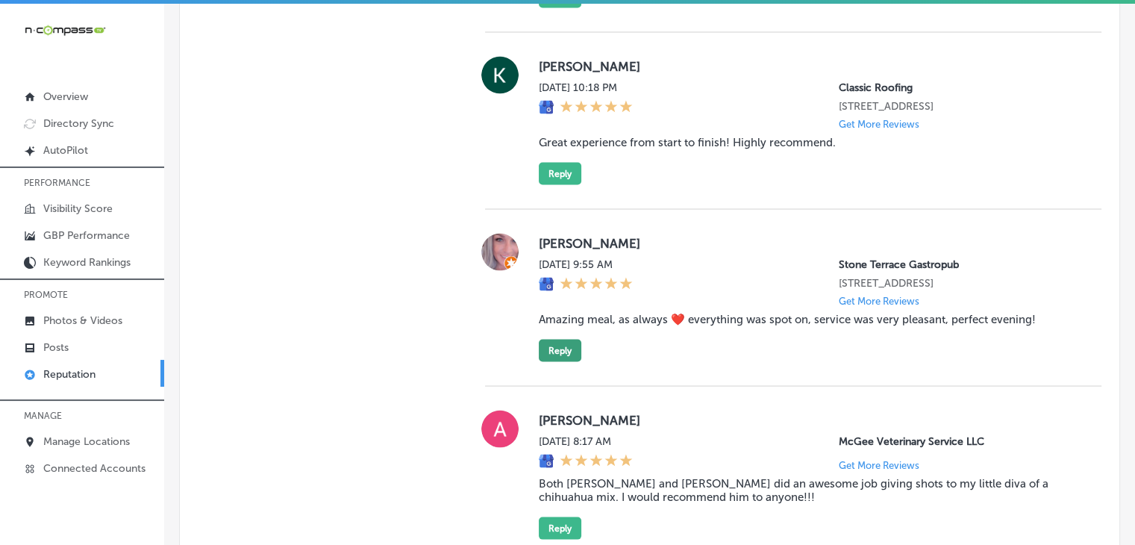
click at [551, 362] on button "Reply" at bounding box center [560, 350] width 43 height 22
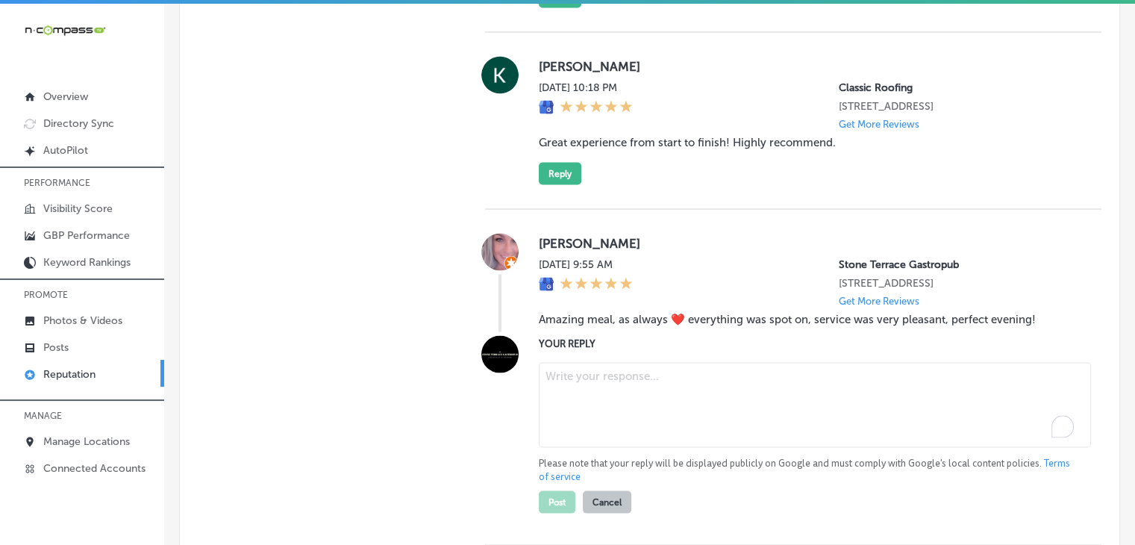
click at [565, 435] on textarea "To enrich screen reader interactions, please activate Accessibility in Grammarl…" at bounding box center [815, 405] width 552 height 85
paste textarea "[PERSON_NAME], thank you so much for your kind words! We’re thrilled to know th…"
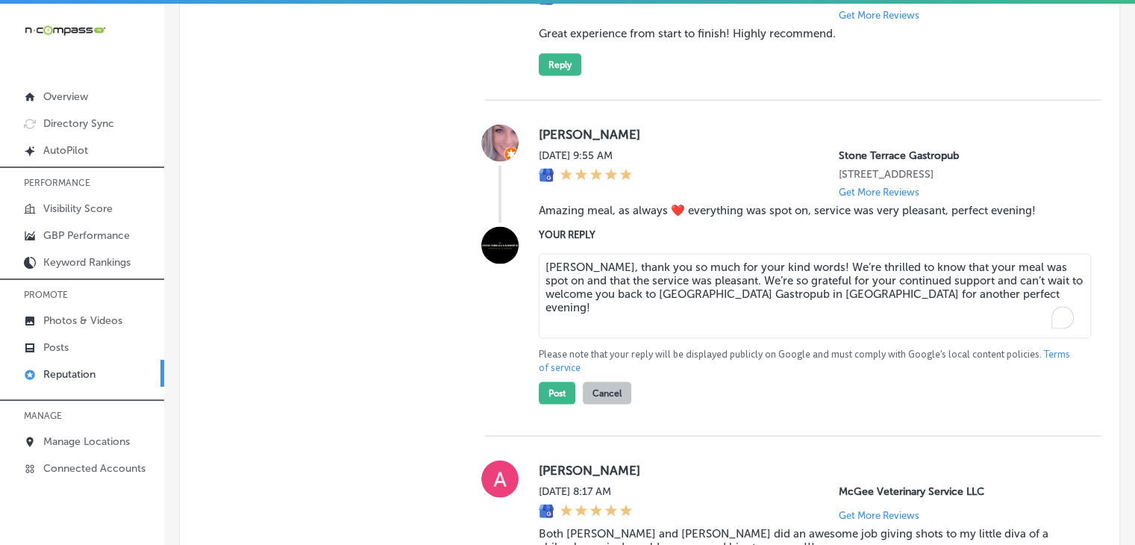
scroll to position [3156, 0]
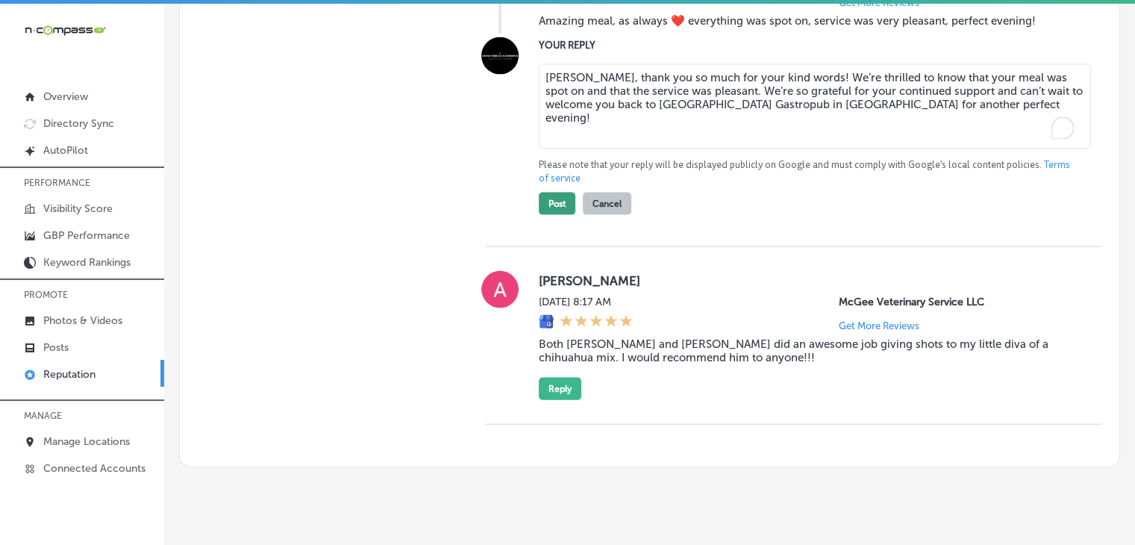
type textarea "[PERSON_NAME], thank you so much for your kind words! We’re thrilled to know th…"
click at [550, 215] on button "Post" at bounding box center [557, 204] width 37 height 22
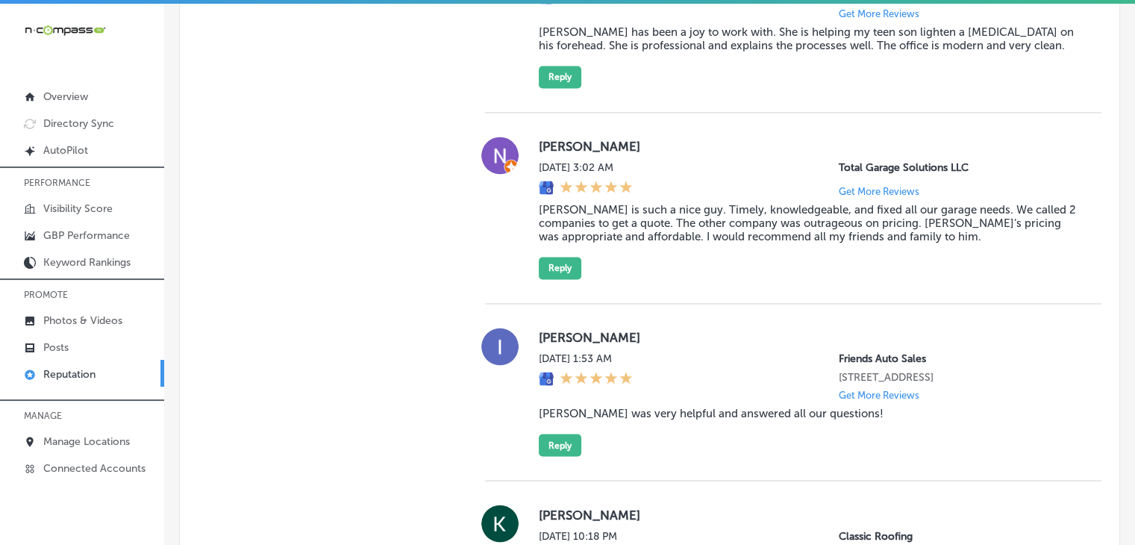
type textarea "x"
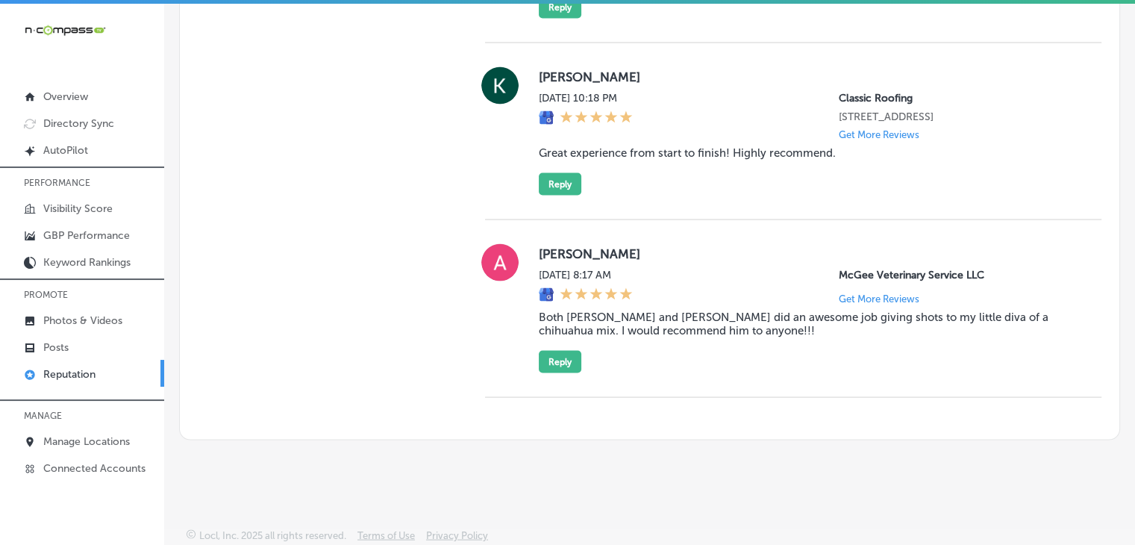
scroll to position [2860, 0]
